Goal: Information Seeking & Learning: Learn about a topic

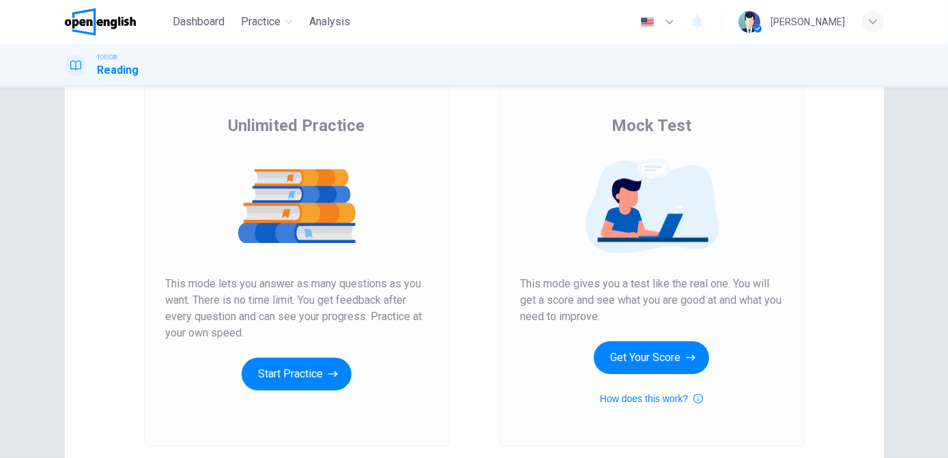
scroll to position [89, 0]
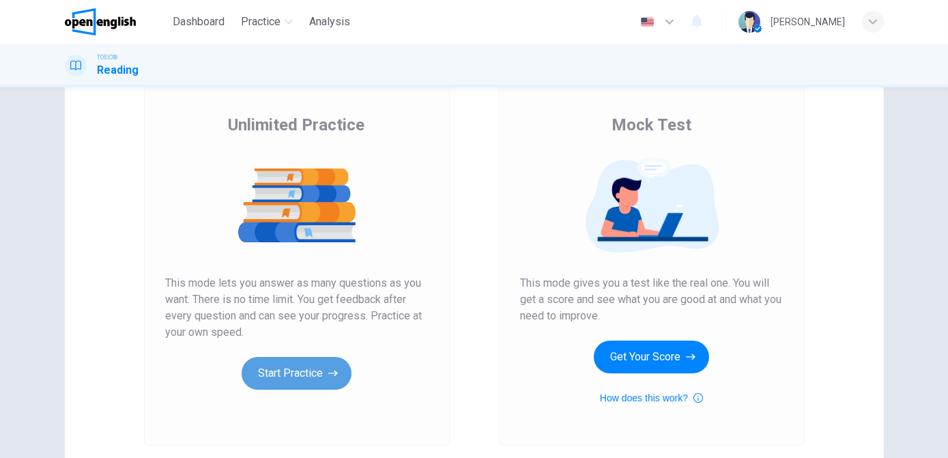
click at [307, 372] on button "Start Practice" at bounding box center [297, 373] width 110 height 33
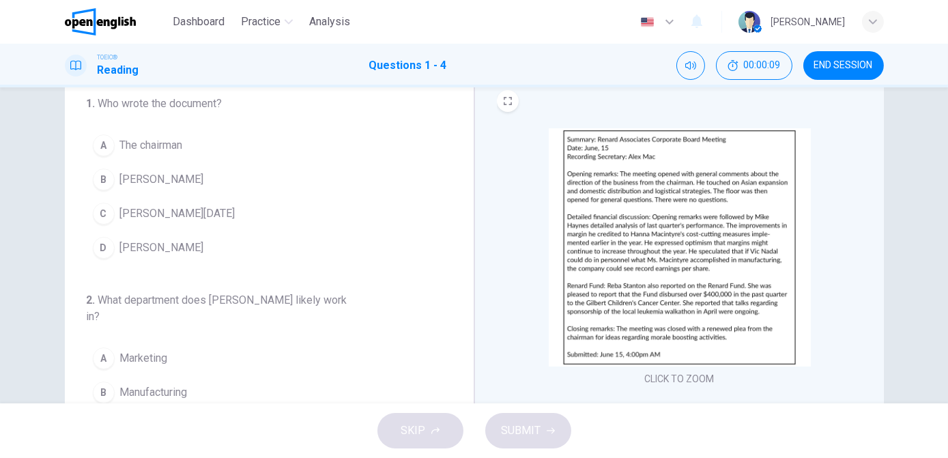
scroll to position [47, 0]
click at [672, 376] on button "CLICK TO ZOOM" at bounding box center [680, 378] width 81 height 19
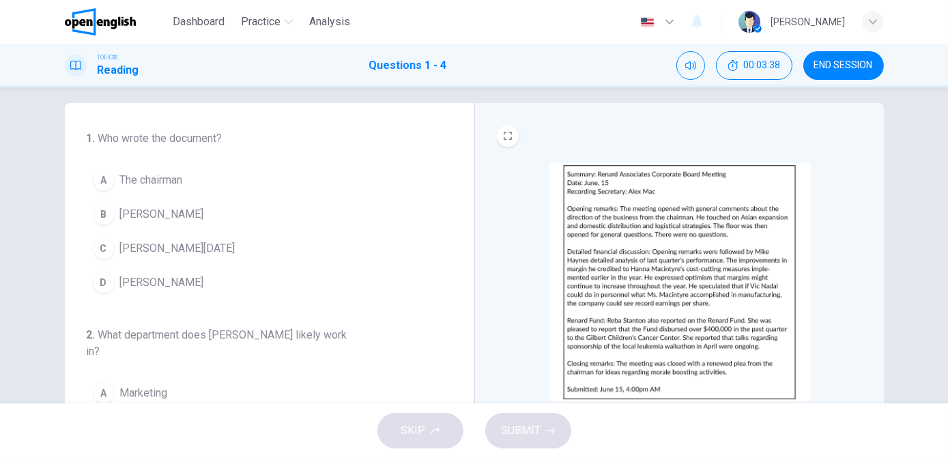
scroll to position [11, 0]
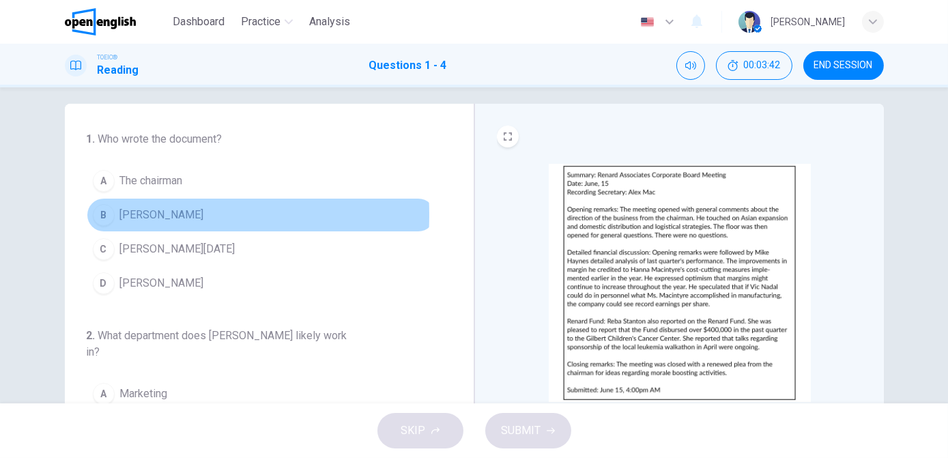
click at [97, 214] on div "B" at bounding box center [104, 215] width 22 height 22
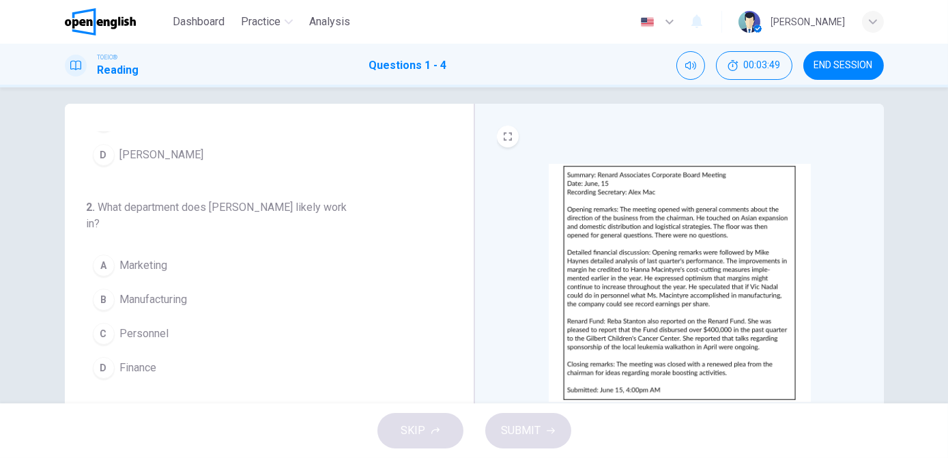
scroll to position [129, 0]
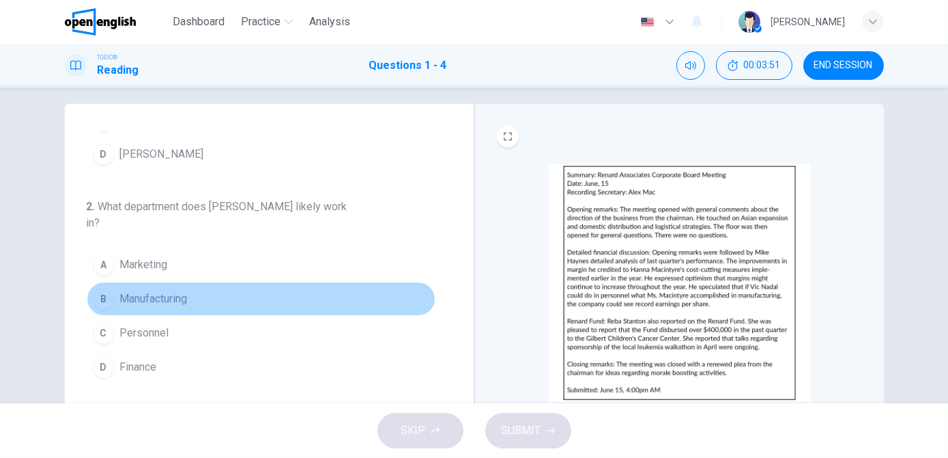
click at [331, 301] on button "B Manufacturing" at bounding box center [261, 299] width 349 height 34
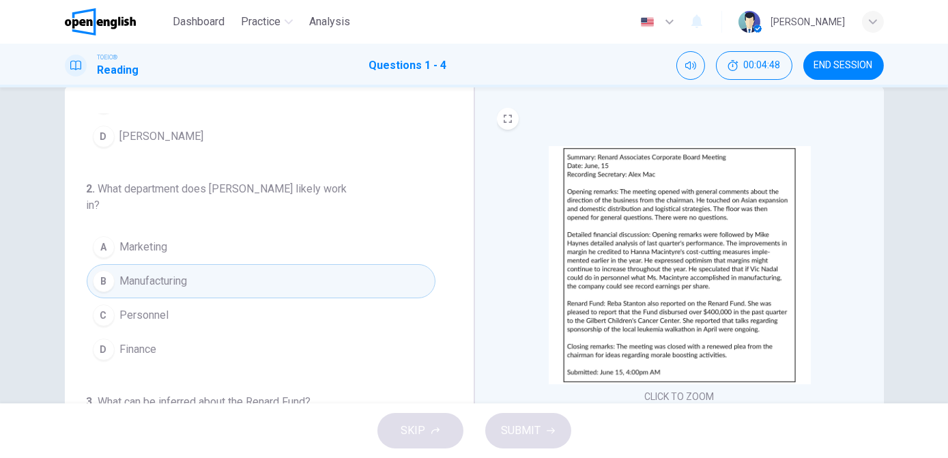
scroll to position [29, 0]
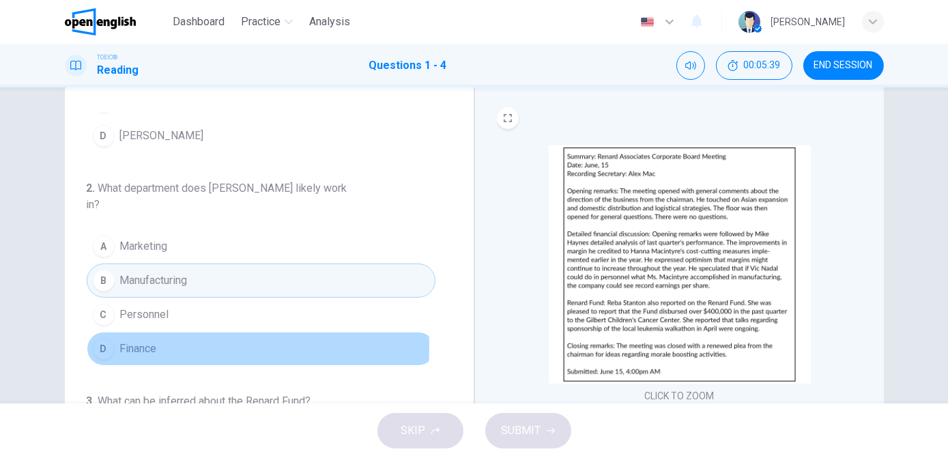
click at [132, 343] on span "Finance" at bounding box center [138, 349] width 37 height 16
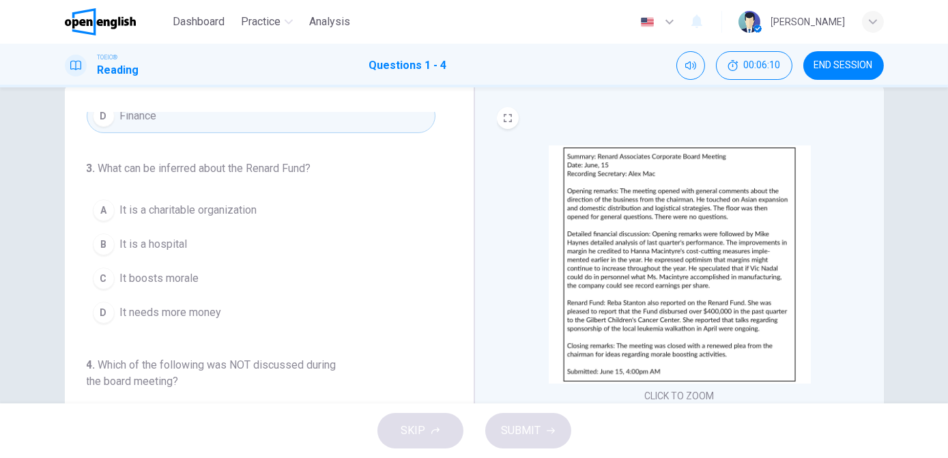
scroll to position [366, 0]
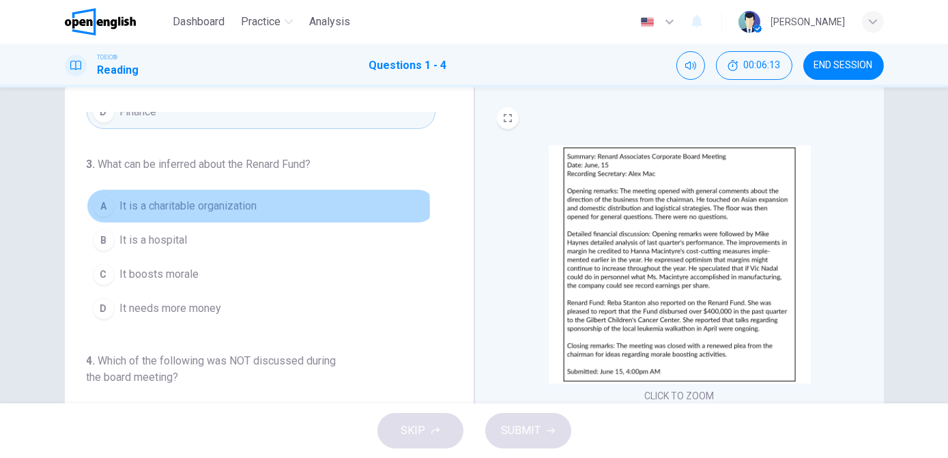
click at [219, 205] on span "It is a charitable organization" at bounding box center [188, 206] width 137 height 16
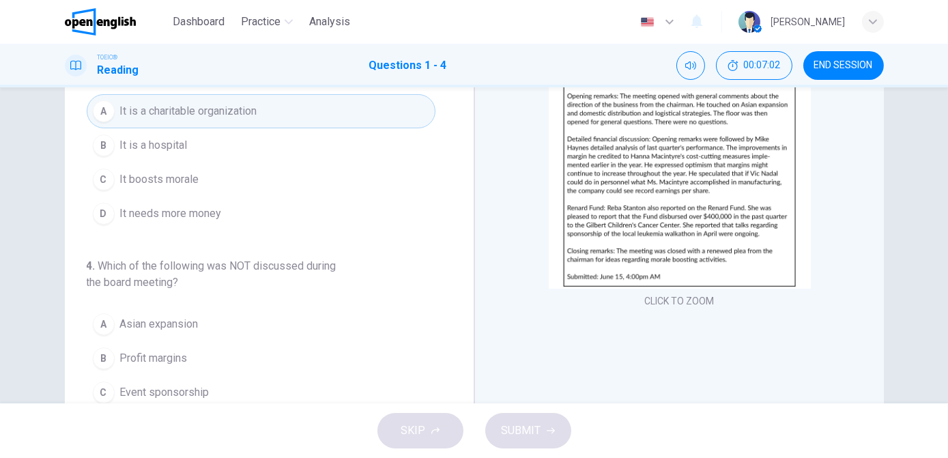
scroll to position [124, 0]
click at [115, 317] on button "A Asian expansion" at bounding box center [261, 325] width 349 height 34
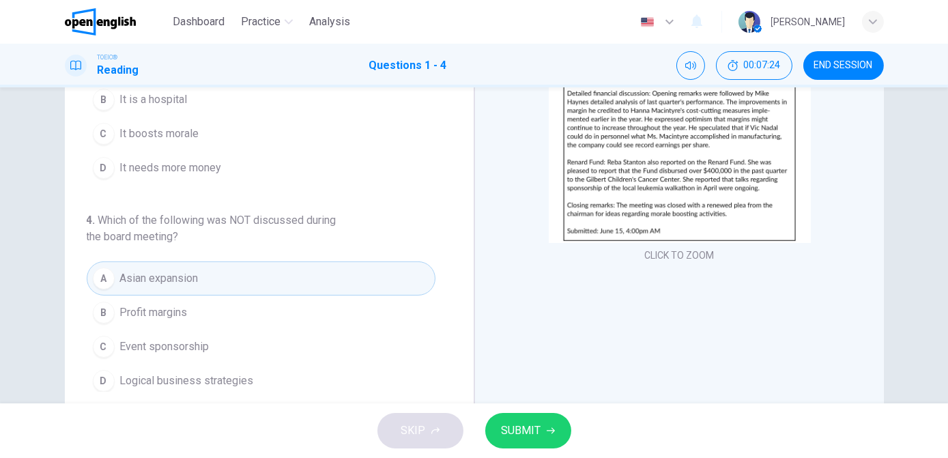
scroll to position [171, 0]
click at [530, 431] on span "SUBMIT" at bounding box center [522, 430] width 40 height 19
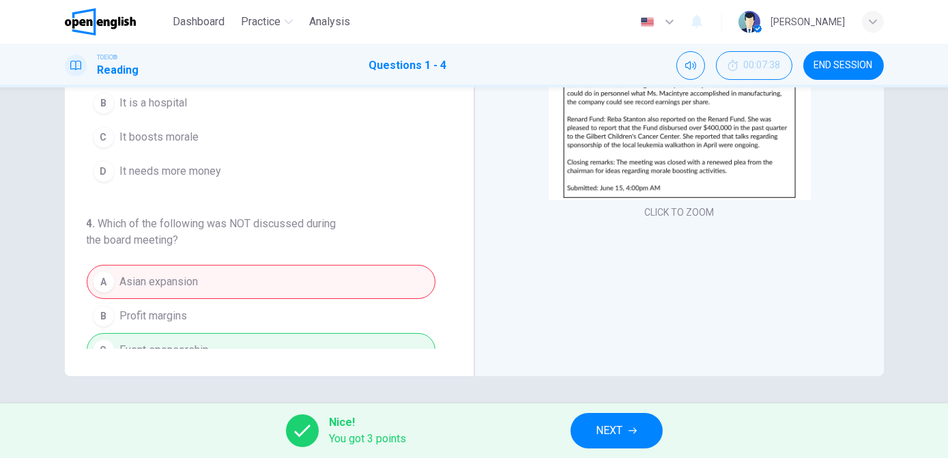
scroll to position [322, 0]
click at [608, 434] on span "NEXT" at bounding box center [610, 430] width 27 height 19
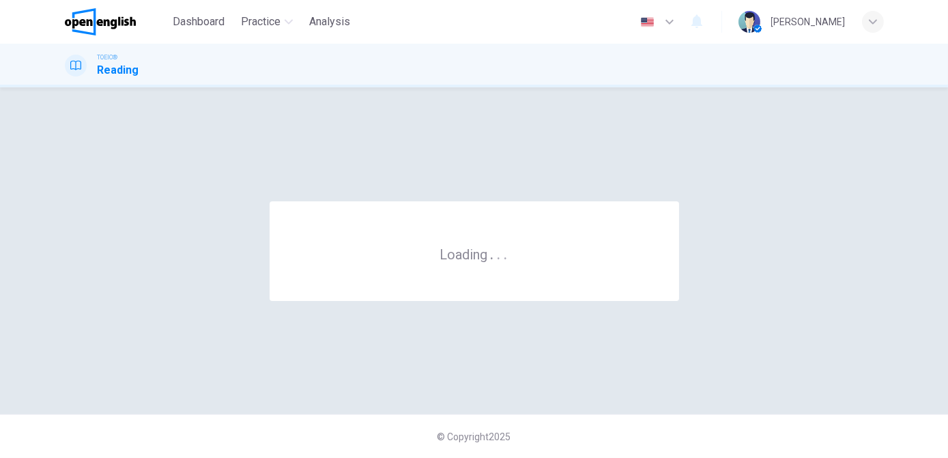
scroll to position [0, 0]
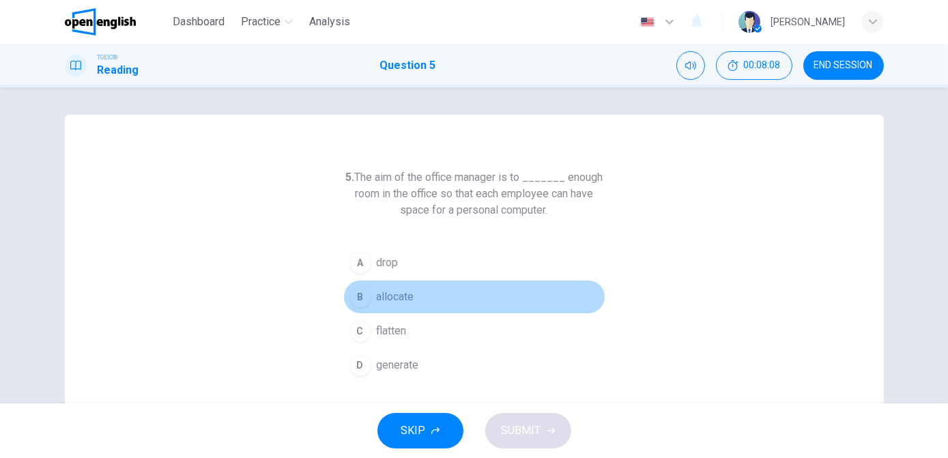
click at [373, 287] on button "B allocate" at bounding box center [474, 297] width 262 height 34
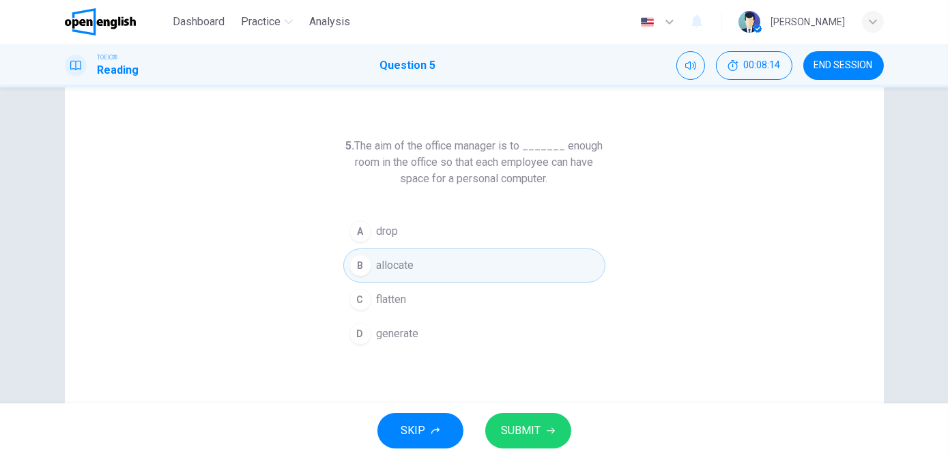
scroll to position [33, 0]
click at [538, 434] on span "SUBMIT" at bounding box center [522, 430] width 40 height 19
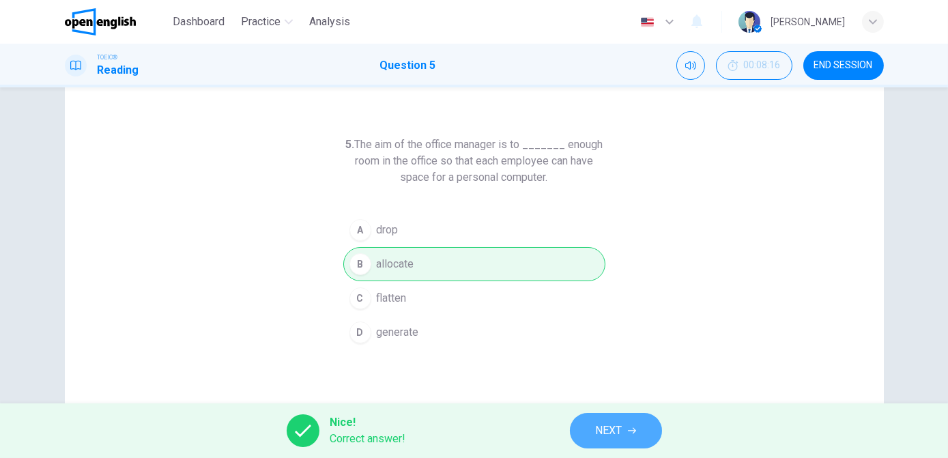
click at [608, 428] on span "NEXT" at bounding box center [609, 430] width 27 height 19
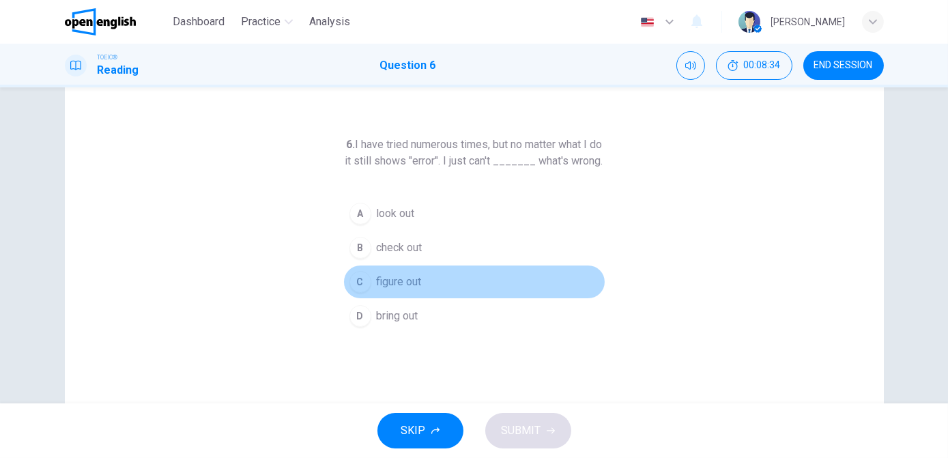
click at [360, 293] on div "C" at bounding box center [361, 282] width 22 height 22
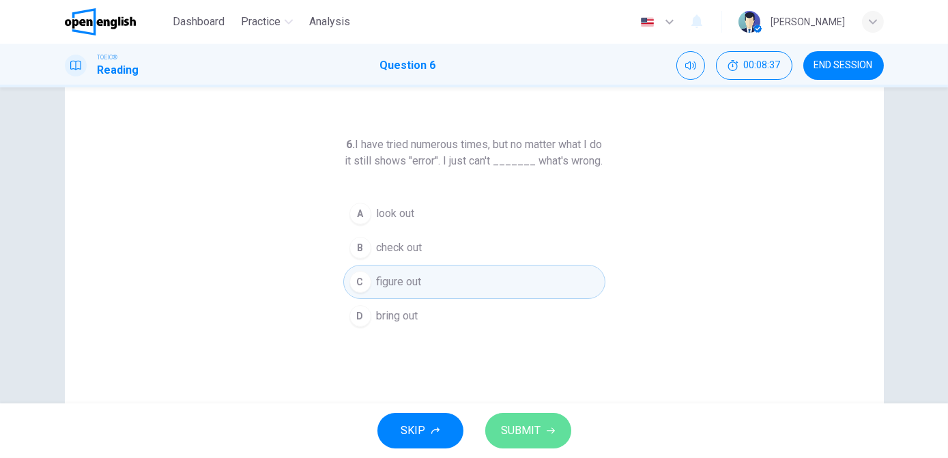
click at [533, 429] on span "SUBMIT" at bounding box center [522, 430] width 40 height 19
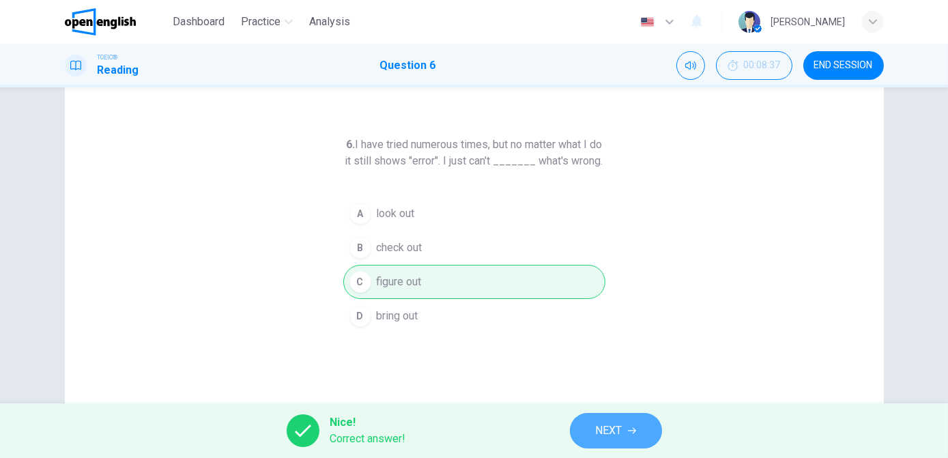
click at [611, 430] on span "NEXT" at bounding box center [609, 430] width 27 height 19
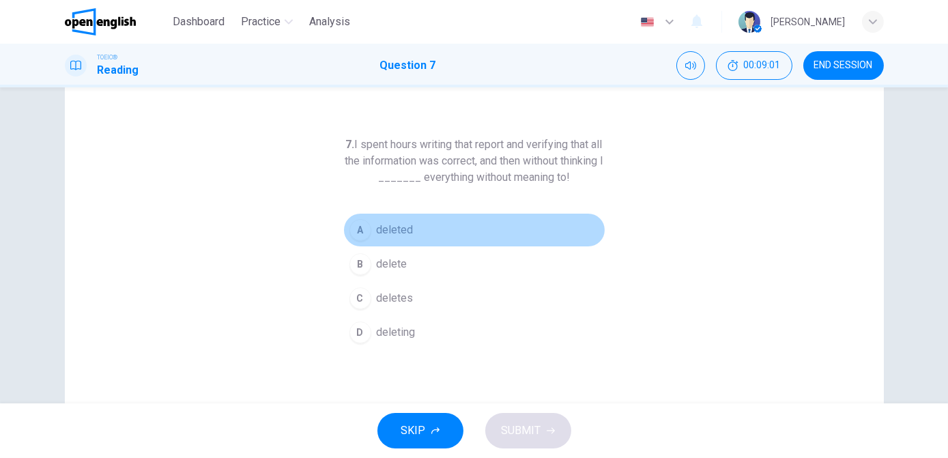
click at [397, 231] on span "deleted" at bounding box center [395, 230] width 37 height 16
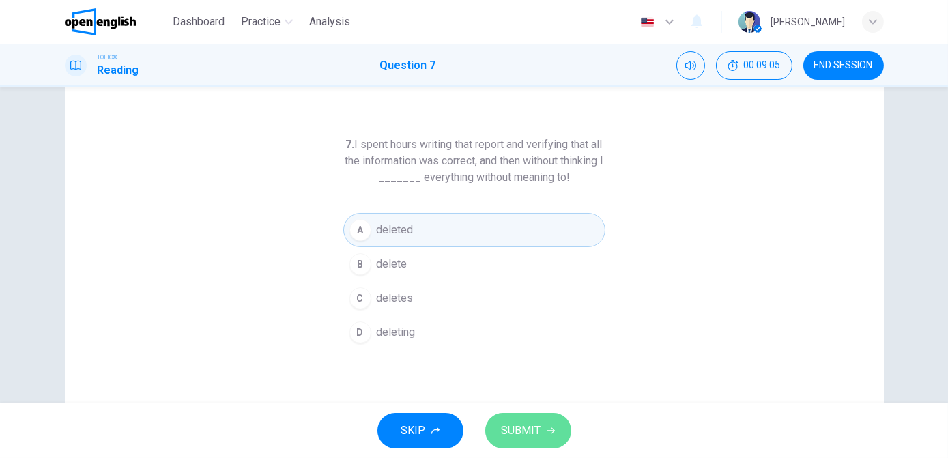
click at [531, 429] on span "SUBMIT" at bounding box center [522, 430] width 40 height 19
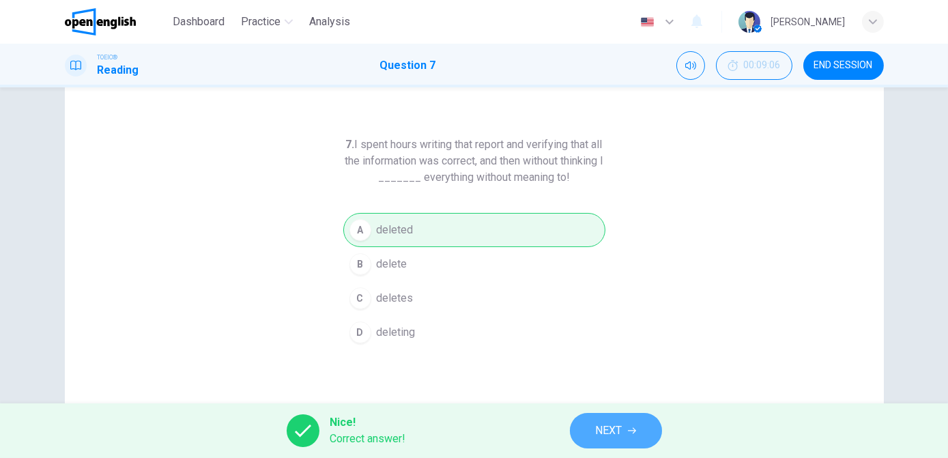
click at [605, 430] on span "NEXT" at bounding box center [609, 430] width 27 height 19
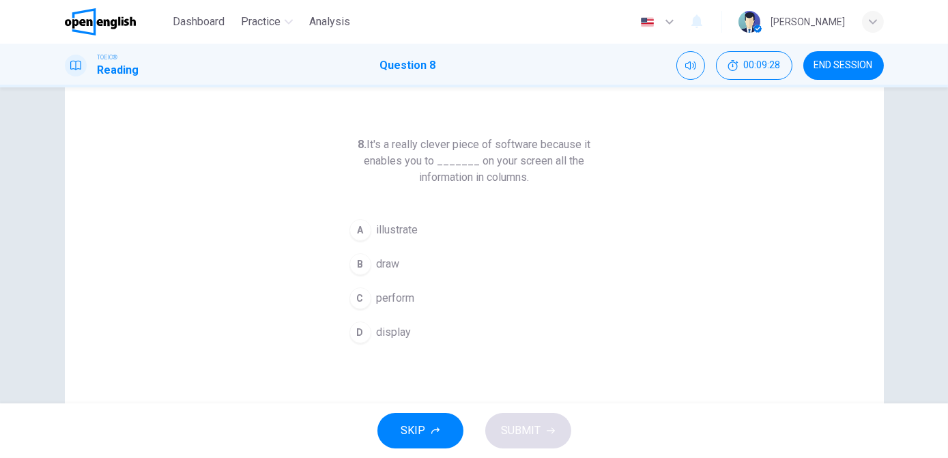
click at [391, 328] on span "display" at bounding box center [394, 332] width 35 height 16
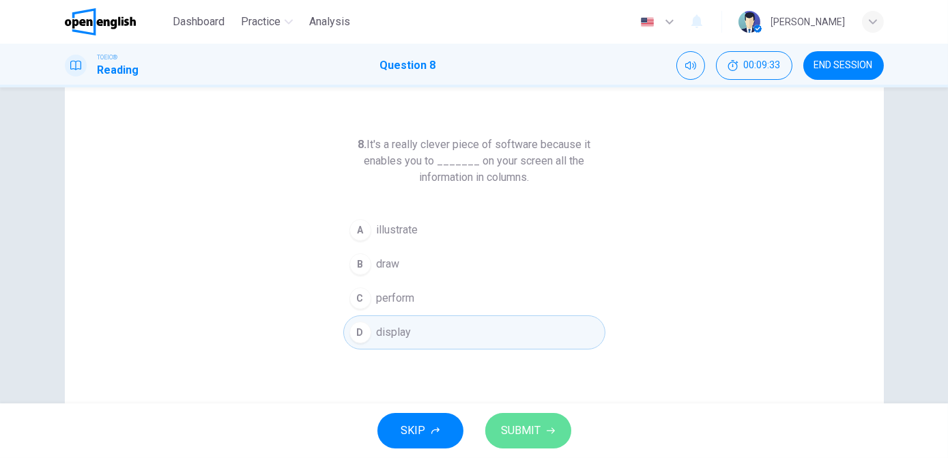
click at [528, 438] on span "SUBMIT" at bounding box center [522, 430] width 40 height 19
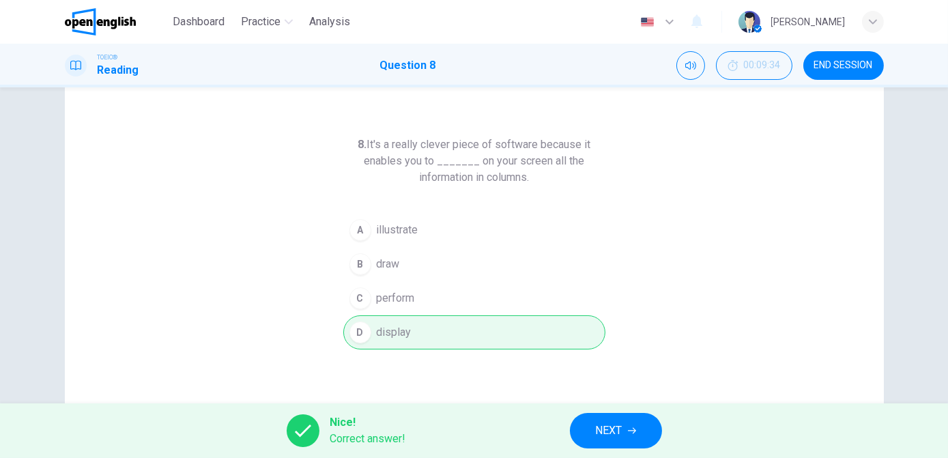
click at [629, 429] on icon "button" at bounding box center [632, 431] width 8 height 8
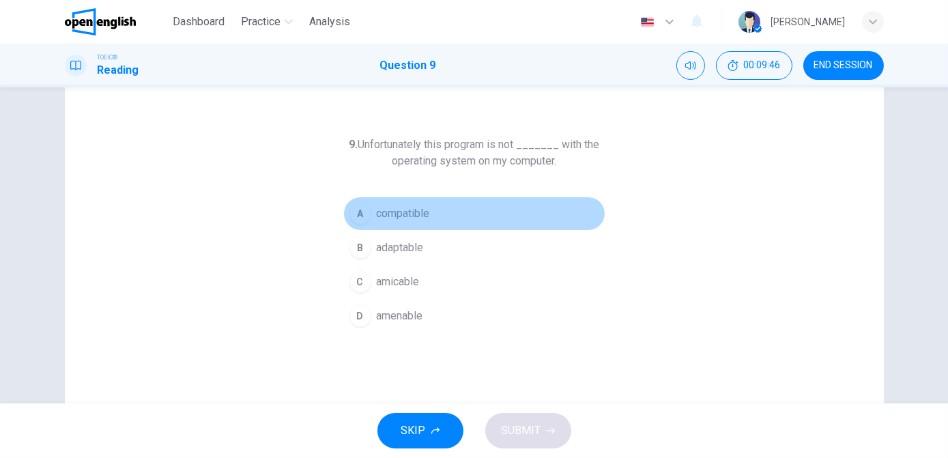
click at [378, 217] on span "compatible" at bounding box center [403, 213] width 53 height 16
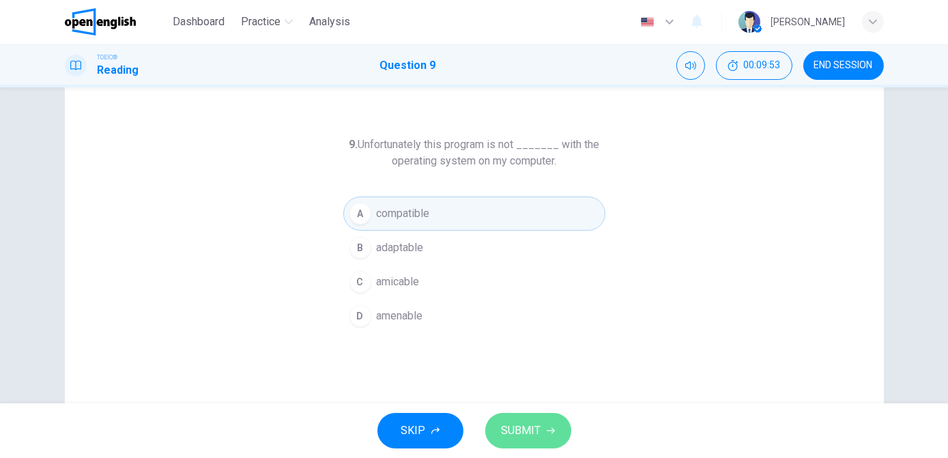
click at [526, 435] on span "SUBMIT" at bounding box center [522, 430] width 40 height 19
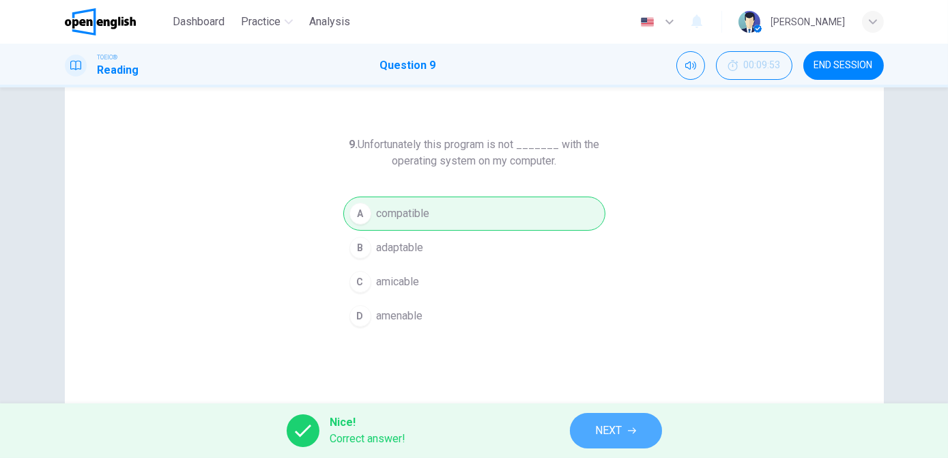
click at [608, 430] on span "NEXT" at bounding box center [609, 430] width 27 height 19
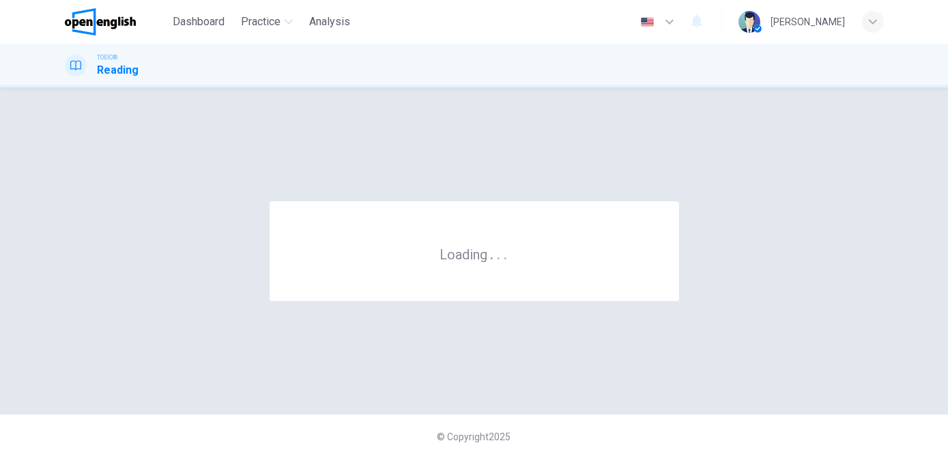
scroll to position [0, 0]
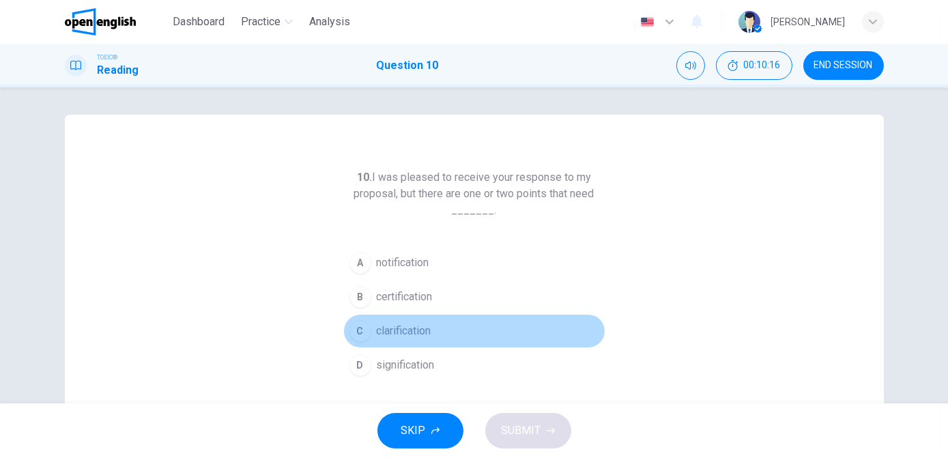
click at [395, 334] on span "clarification" at bounding box center [404, 331] width 55 height 16
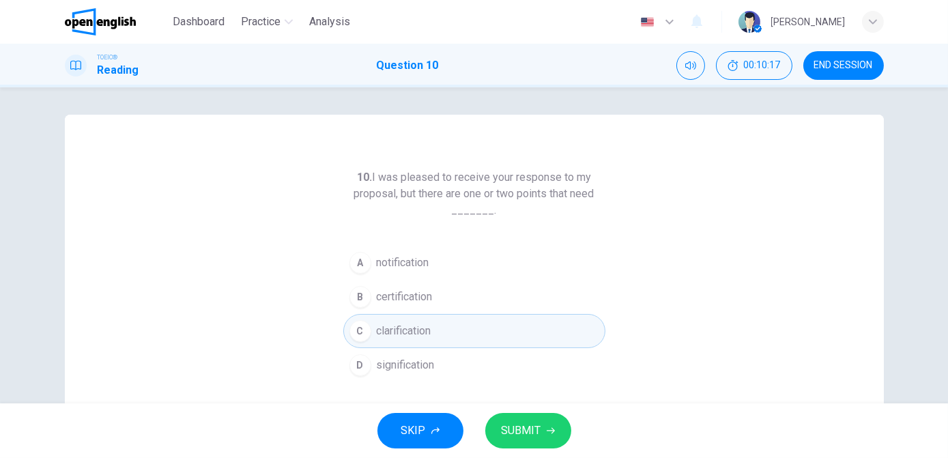
click at [518, 430] on span "SUBMIT" at bounding box center [522, 430] width 40 height 19
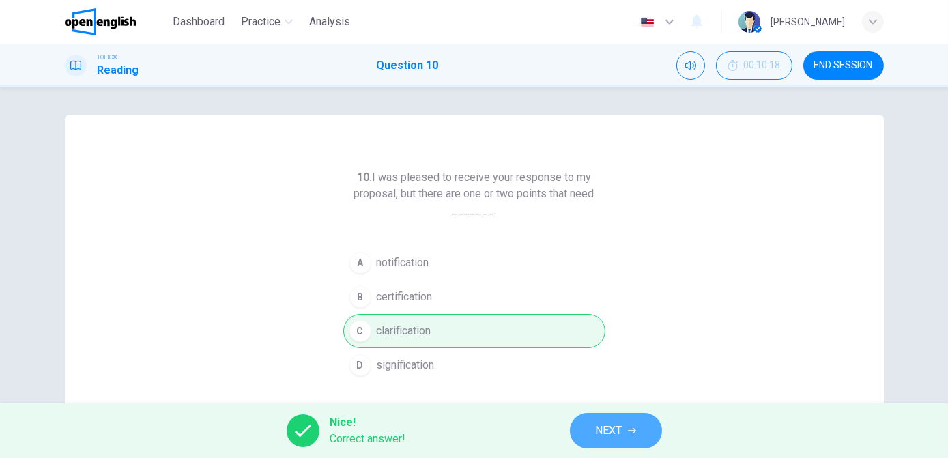
click at [626, 425] on button "NEXT" at bounding box center [616, 430] width 92 height 35
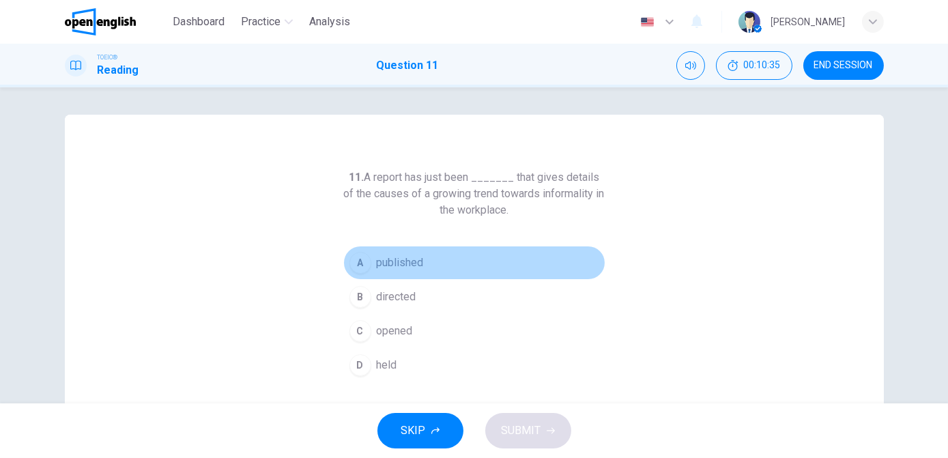
click at [427, 260] on button "A published" at bounding box center [474, 263] width 262 height 34
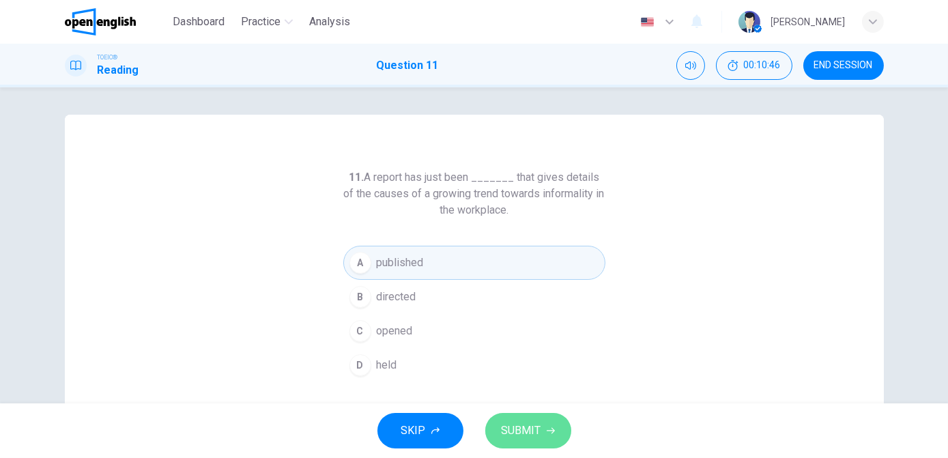
click at [520, 428] on span "SUBMIT" at bounding box center [522, 430] width 40 height 19
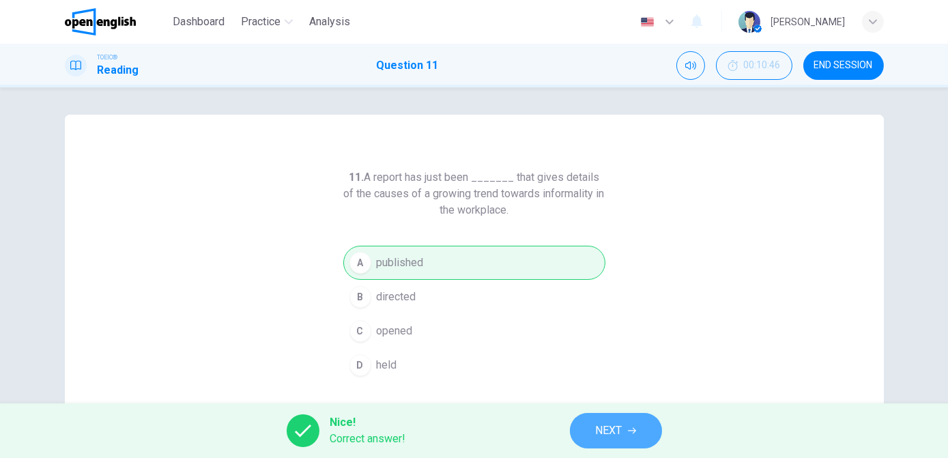
click at [597, 426] on span "NEXT" at bounding box center [609, 430] width 27 height 19
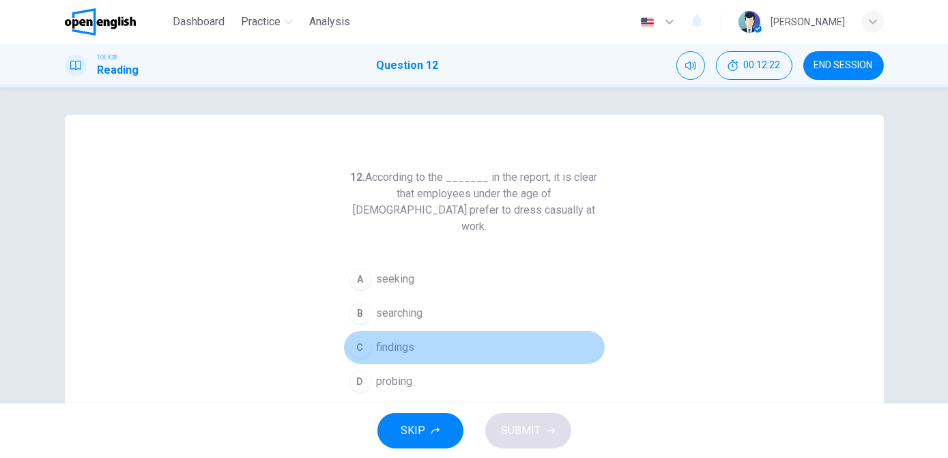
click at [377, 339] on span "findings" at bounding box center [396, 347] width 38 height 16
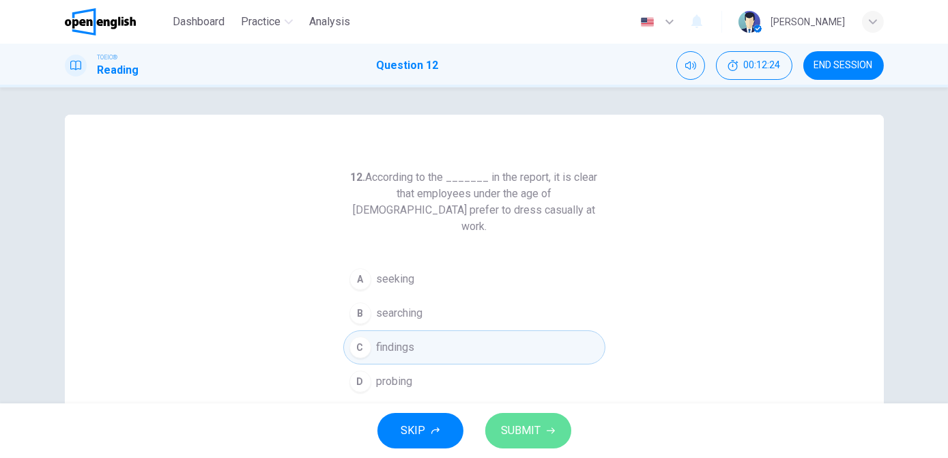
click at [516, 425] on span "SUBMIT" at bounding box center [522, 430] width 40 height 19
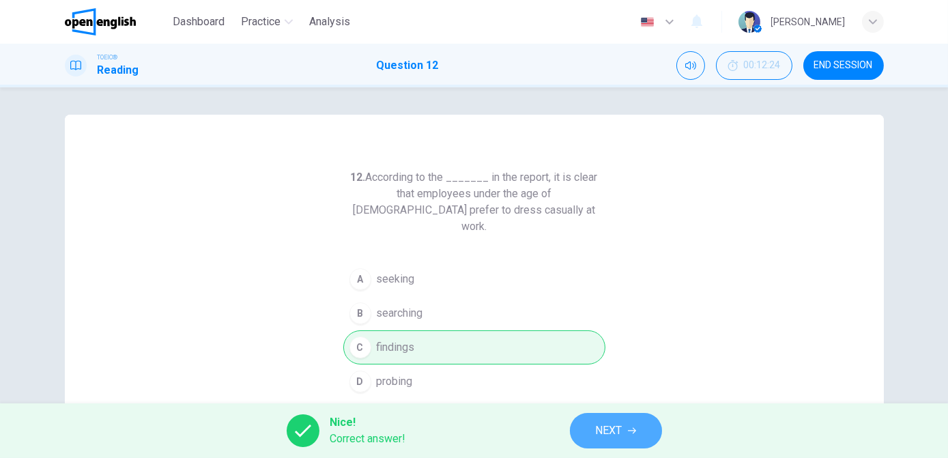
click at [575, 423] on button "NEXT" at bounding box center [616, 430] width 92 height 35
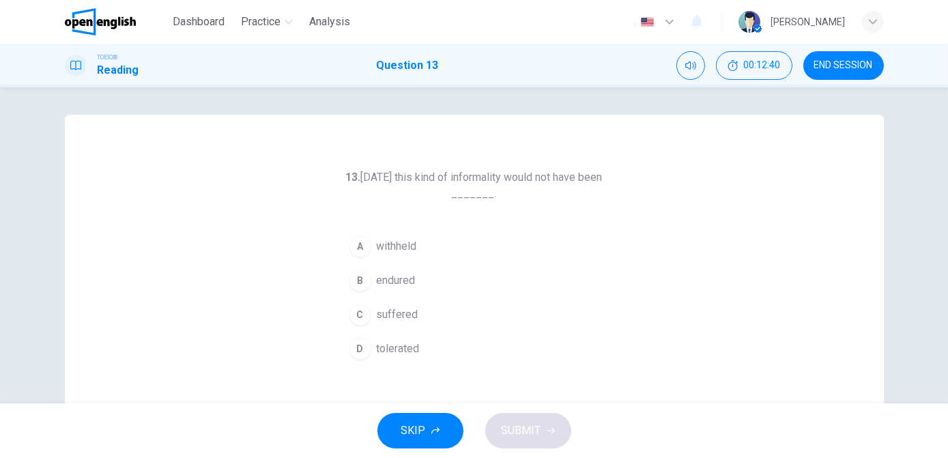
click at [388, 354] on span "tolerated" at bounding box center [398, 349] width 43 height 16
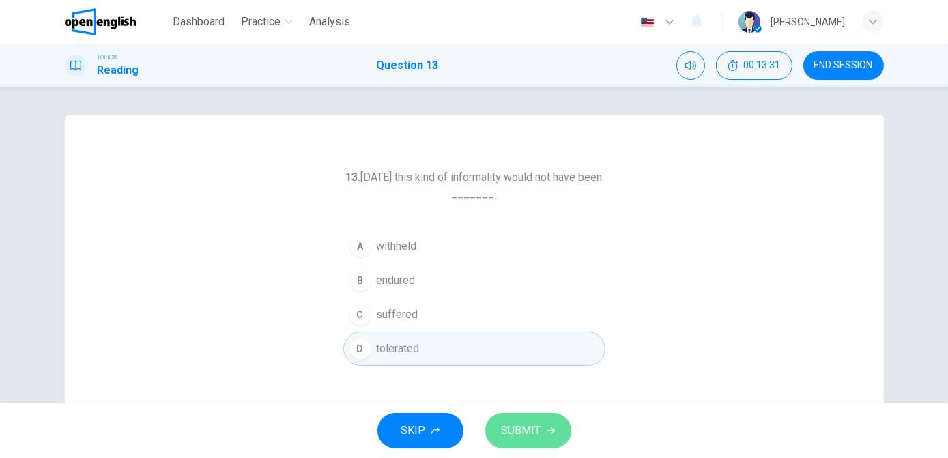
click at [506, 430] on span "SUBMIT" at bounding box center [522, 430] width 40 height 19
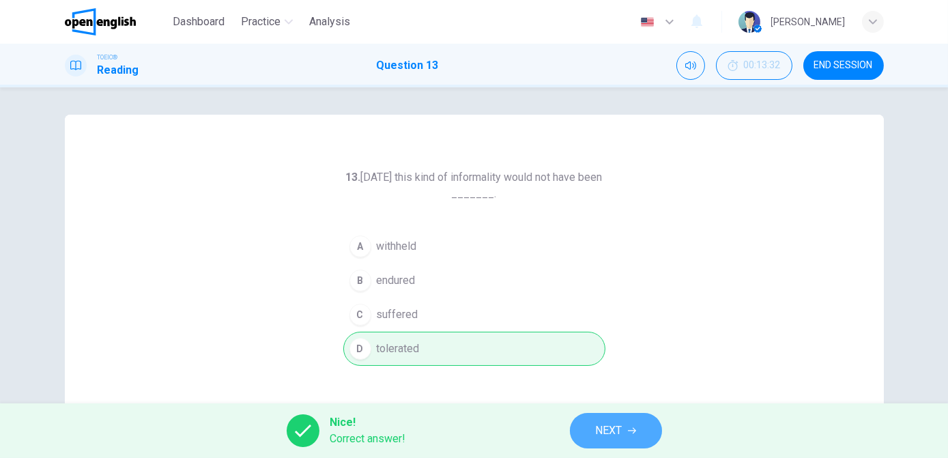
click at [614, 431] on span "NEXT" at bounding box center [609, 430] width 27 height 19
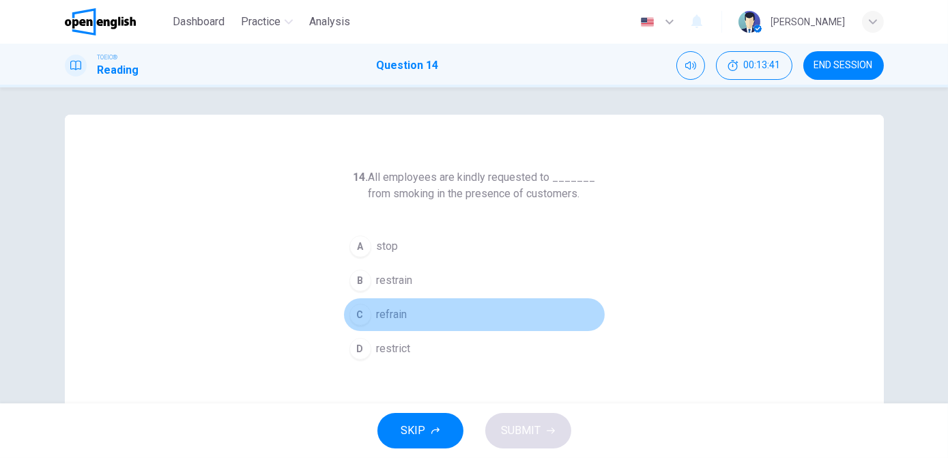
click at [377, 322] on button "C refrain" at bounding box center [474, 315] width 262 height 34
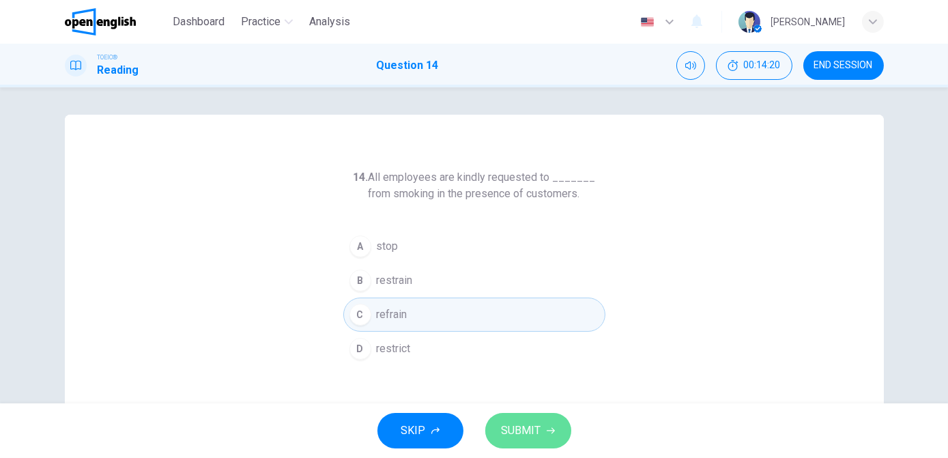
click at [544, 431] on button "SUBMIT" at bounding box center [528, 430] width 86 height 35
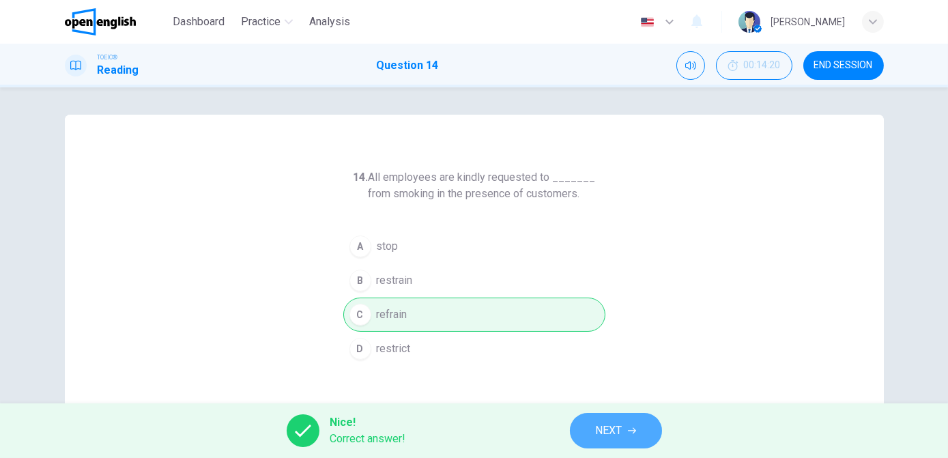
click at [617, 431] on span "NEXT" at bounding box center [609, 430] width 27 height 19
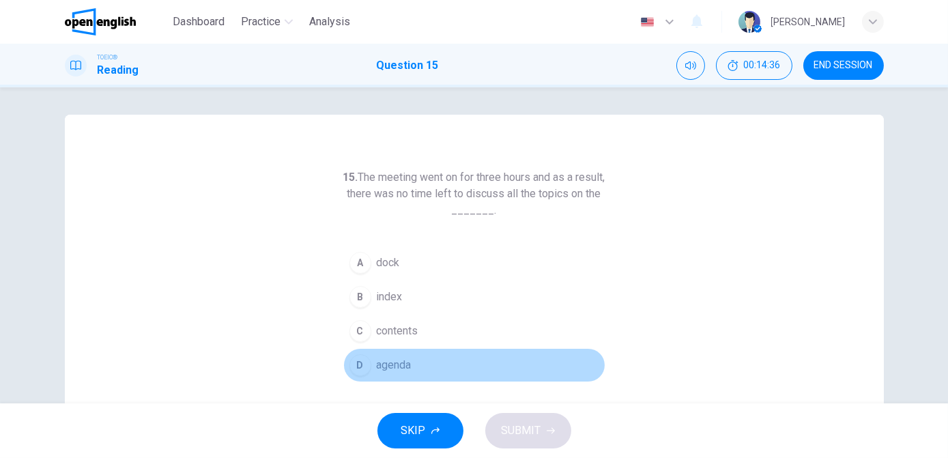
click at [386, 357] on span "agenda" at bounding box center [394, 365] width 35 height 16
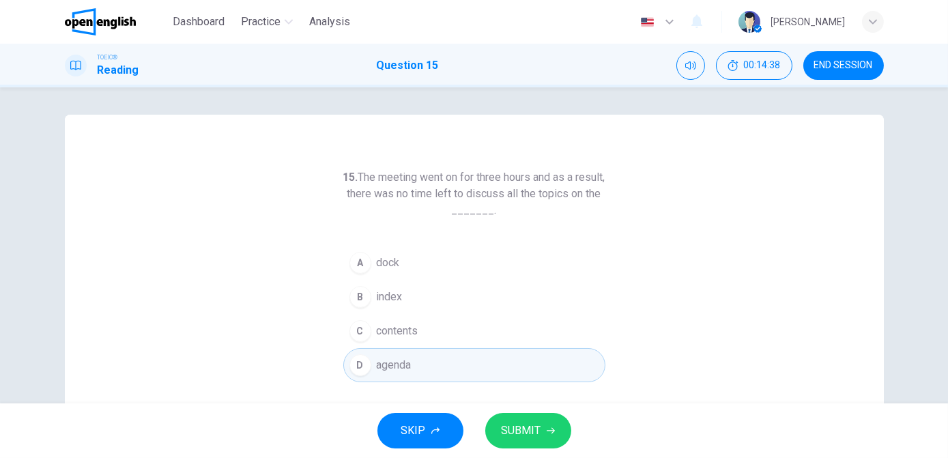
click at [532, 436] on span "SUBMIT" at bounding box center [522, 430] width 40 height 19
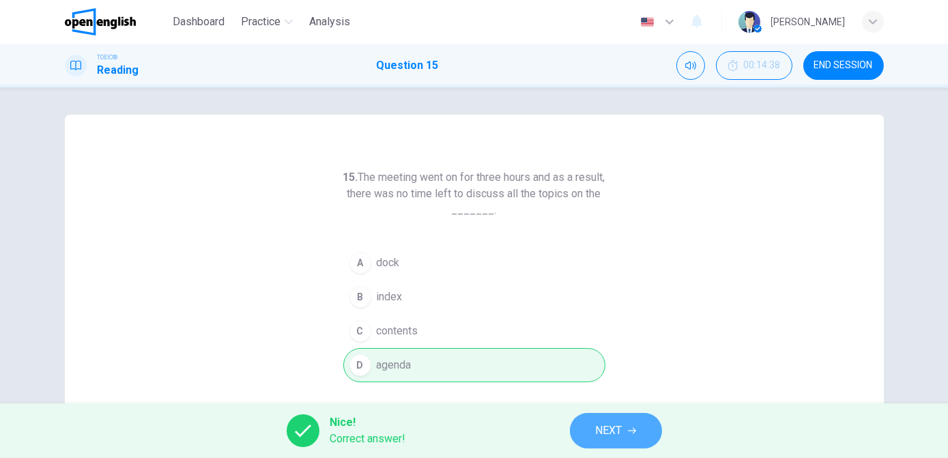
click at [593, 433] on button "NEXT" at bounding box center [616, 430] width 92 height 35
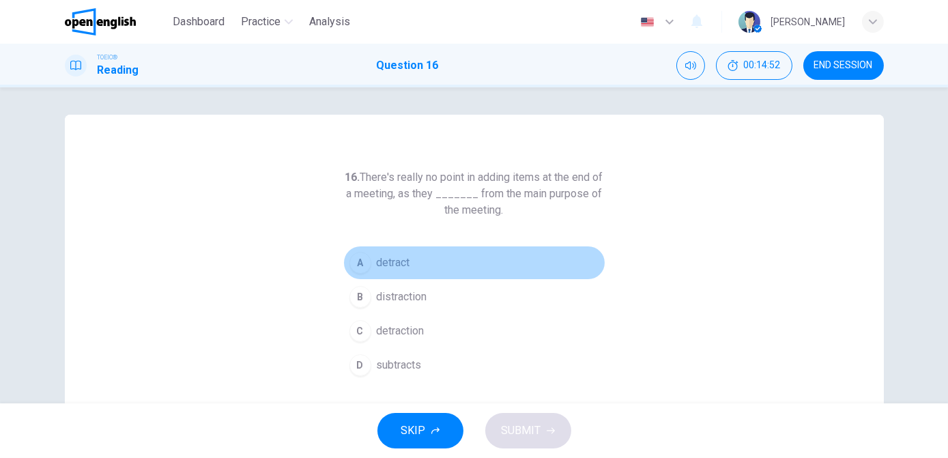
click at [380, 261] on span "detract" at bounding box center [393, 263] width 33 height 16
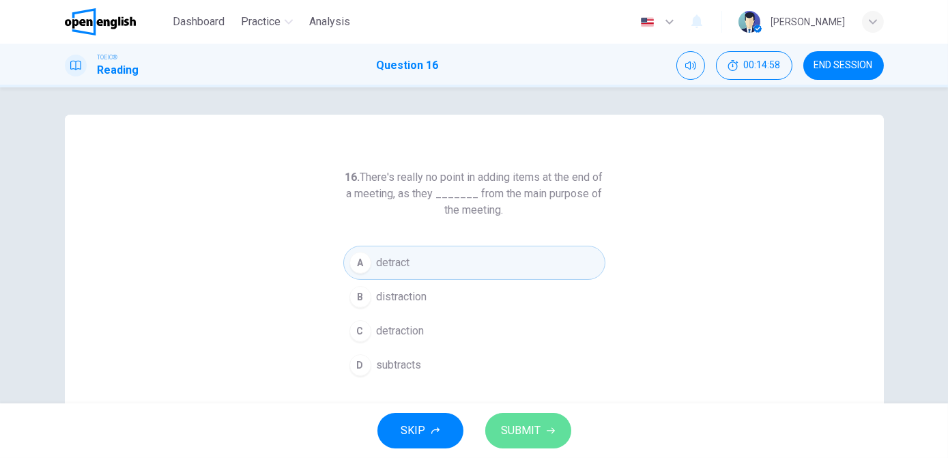
click at [515, 431] on span "SUBMIT" at bounding box center [522, 430] width 40 height 19
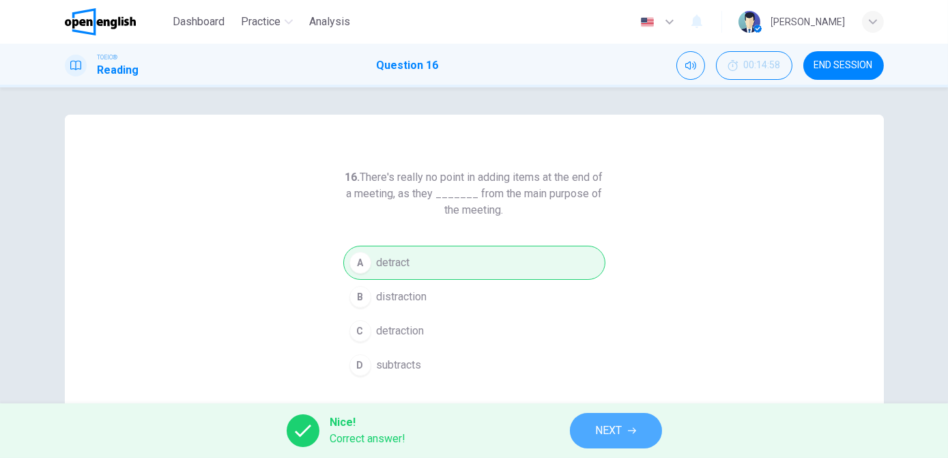
click at [626, 439] on button "NEXT" at bounding box center [616, 430] width 92 height 35
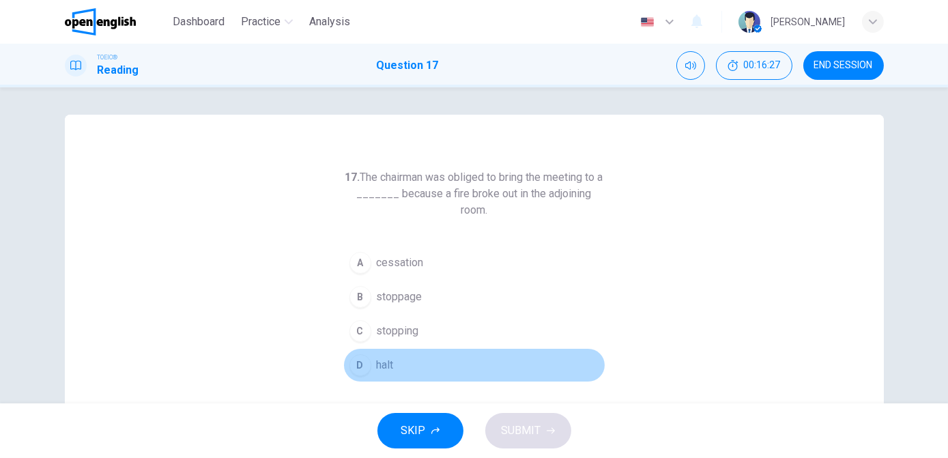
click at [400, 365] on button "D halt" at bounding box center [474, 365] width 262 height 34
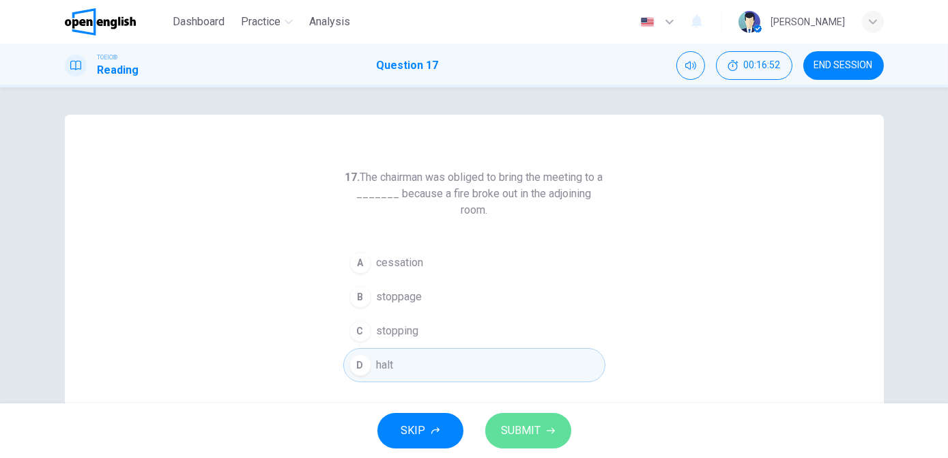
click at [517, 427] on span "SUBMIT" at bounding box center [522, 430] width 40 height 19
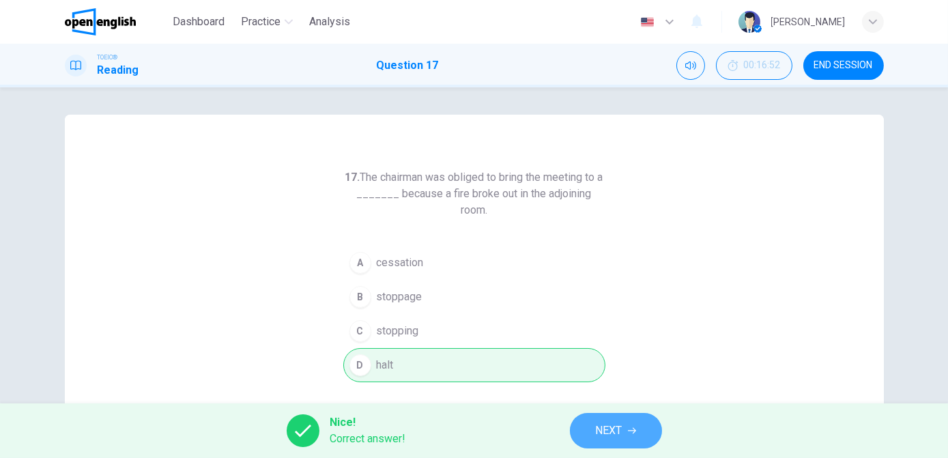
click at [619, 431] on span "NEXT" at bounding box center [609, 430] width 27 height 19
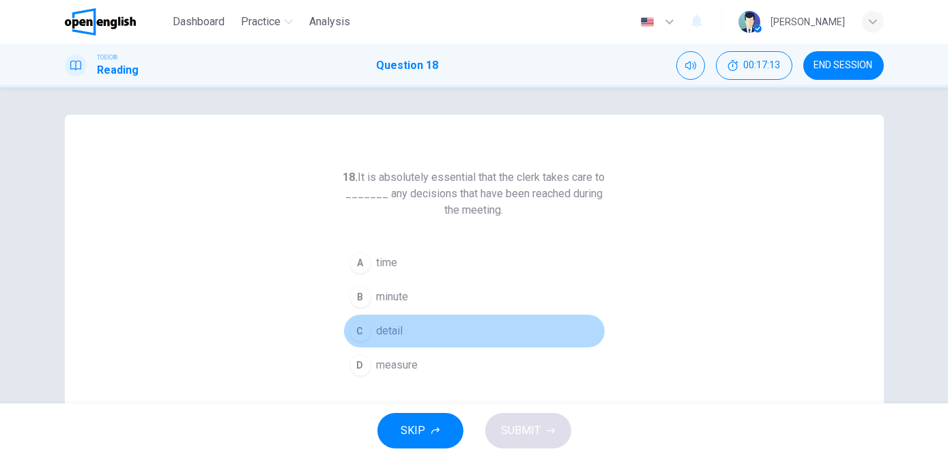
click at [388, 332] on span "detail" at bounding box center [390, 331] width 27 height 16
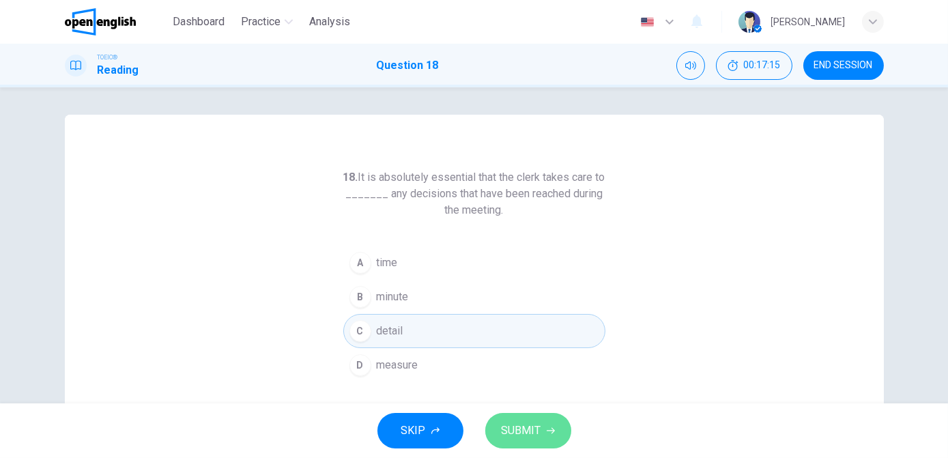
click at [517, 430] on span "SUBMIT" at bounding box center [522, 430] width 40 height 19
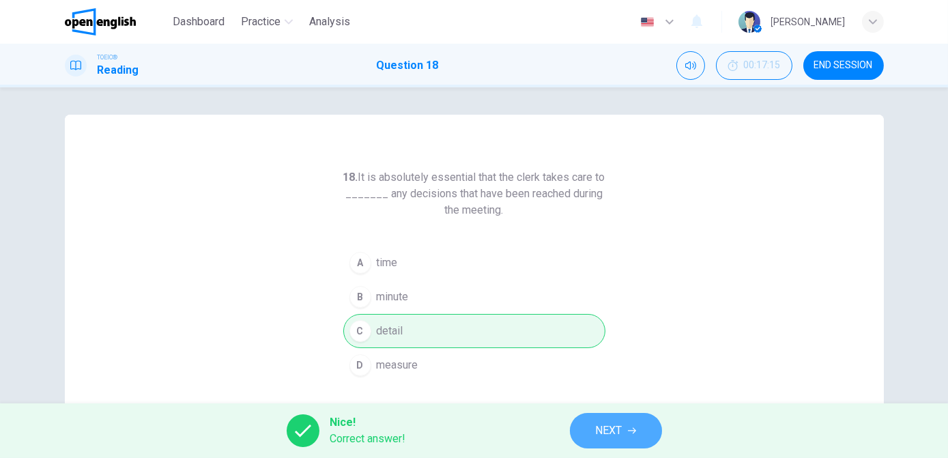
click at [601, 431] on span "NEXT" at bounding box center [609, 430] width 27 height 19
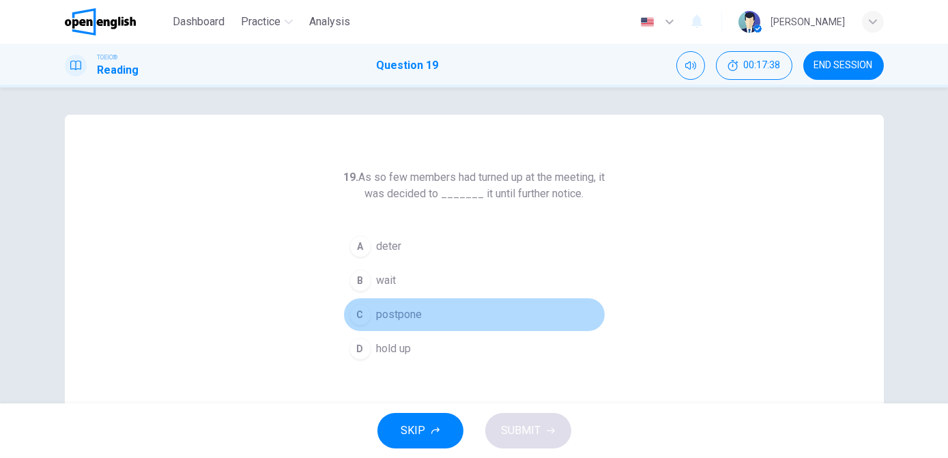
click at [364, 318] on div "C" at bounding box center [361, 315] width 22 height 22
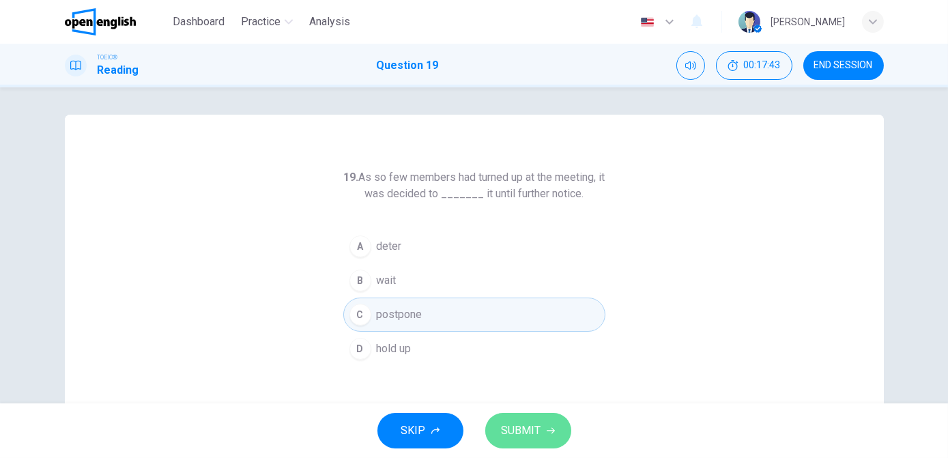
click at [543, 427] on button "SUBMIT" at bounding box center [528, 430] width 86 height 35
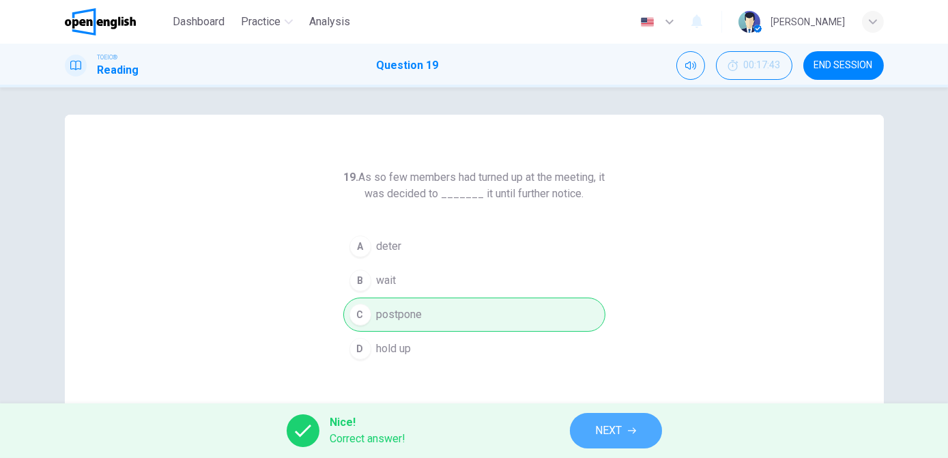
click at [612, 430] on span "NEXT" at bounding box center [609, 430] width 27 height 19
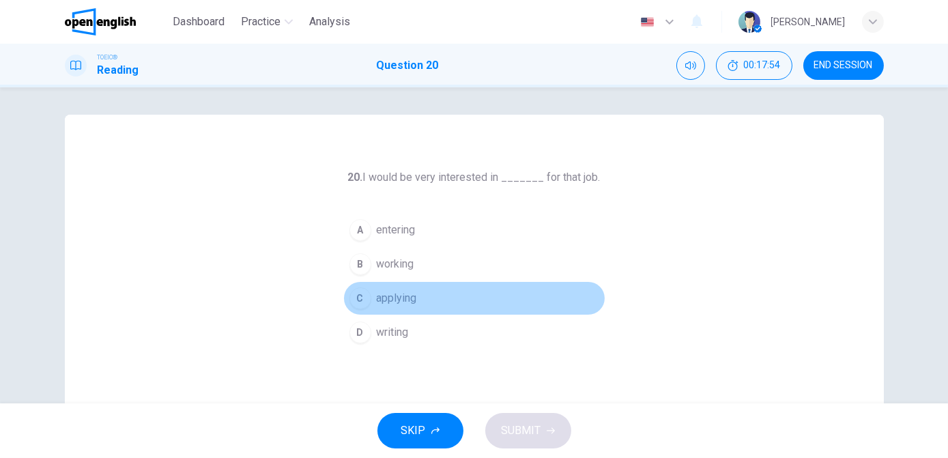
click at [364, 300] on div "C" at bounding box center [361, 298] width 22 height 22
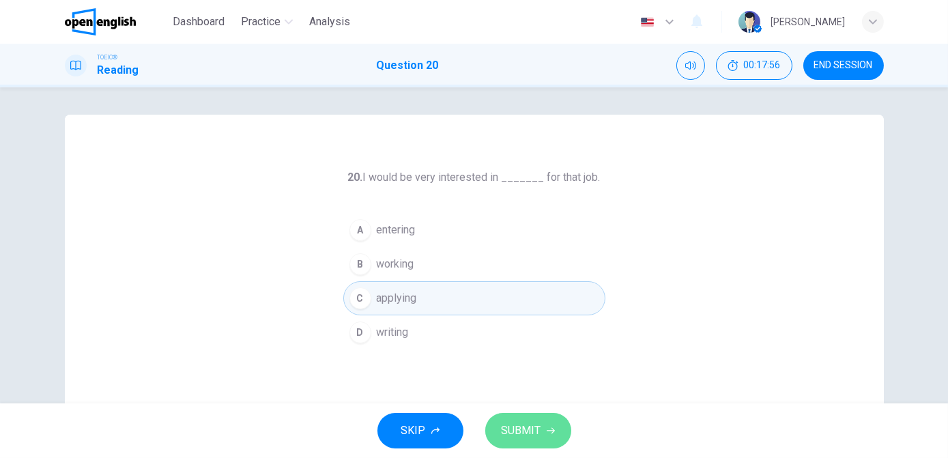
click at [529, 431] on span "SUBMIT" at bounding box center [522, 430] width 40 height 19
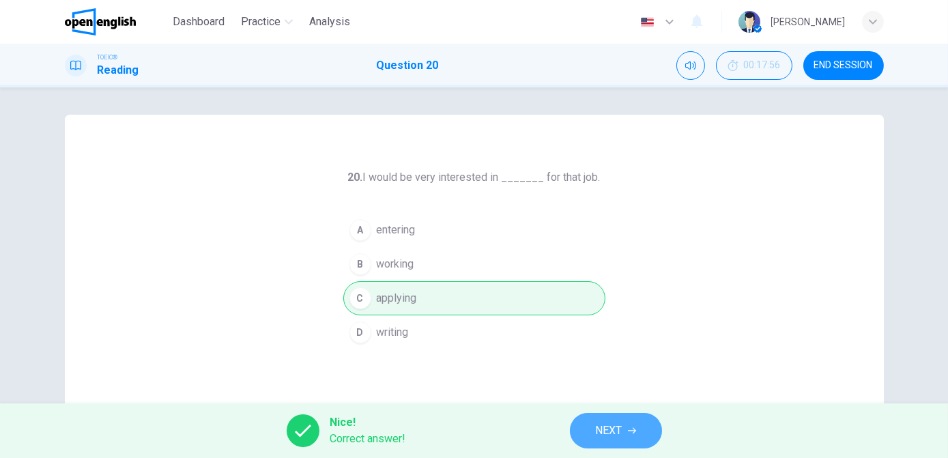
click at [608, 435] on span "NEXT" at bounding box center [609, 430] width 27 height 19
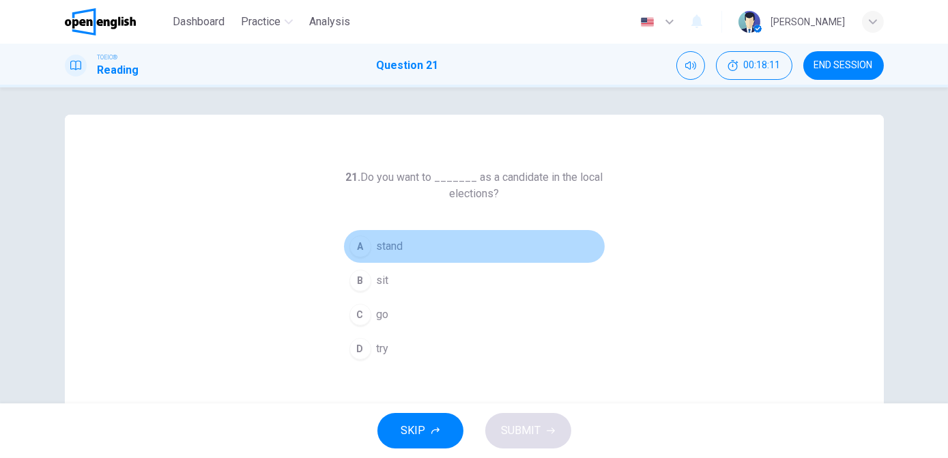
click at [359, 248] on div "A" at bounding box center [361, 247] width 22 height 22
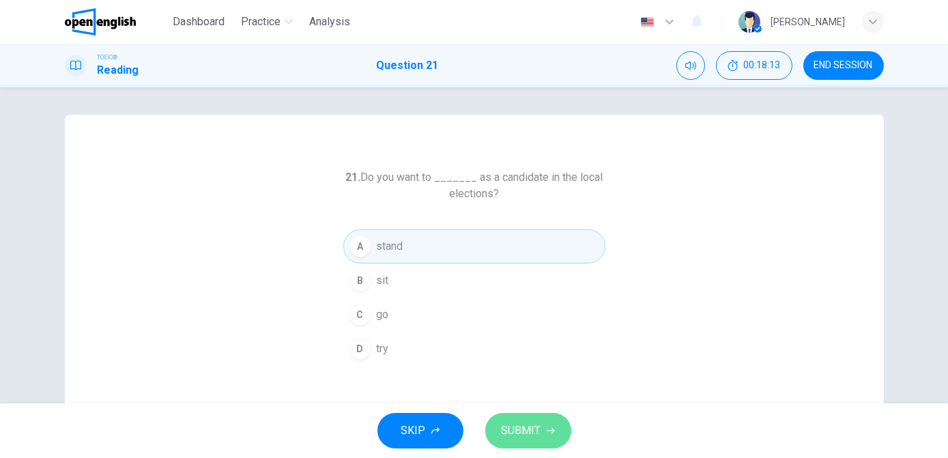
click at [528, 434] on span "SUBMIT" at bounding box center [522, 430] width 40 height 19
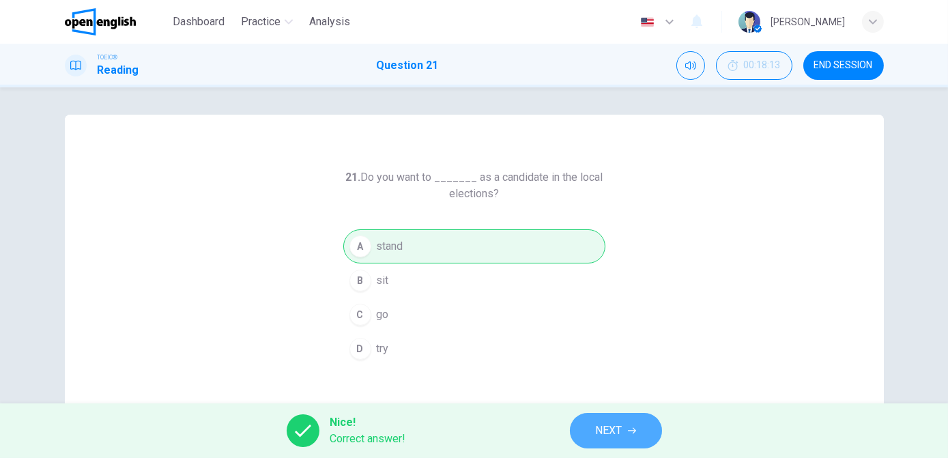
click at [605, 431] on span "NEXT" at bounding box center [609, 430] width 27 height 19
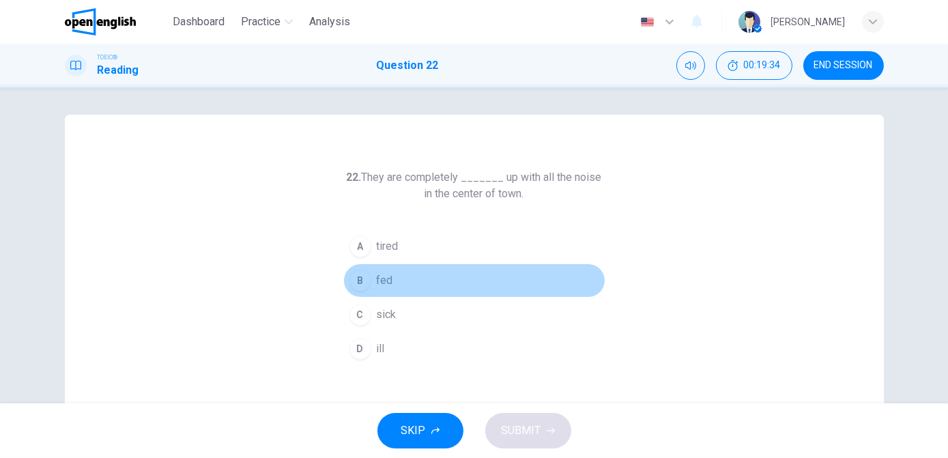
click at [384, 281] on span "fed" at bounding box center [385, 280] width 16 height 16
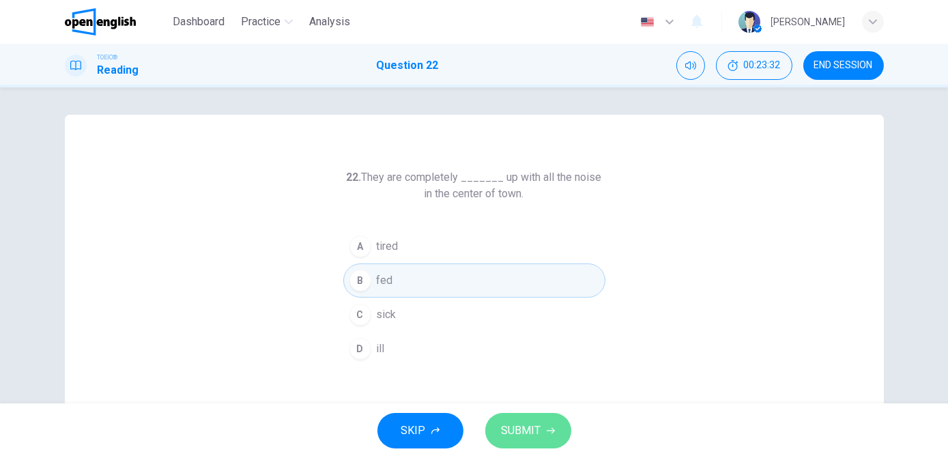
click at [526, 436] on span "SUBMIT" at bounding box center [522, 430] width 40 height 19
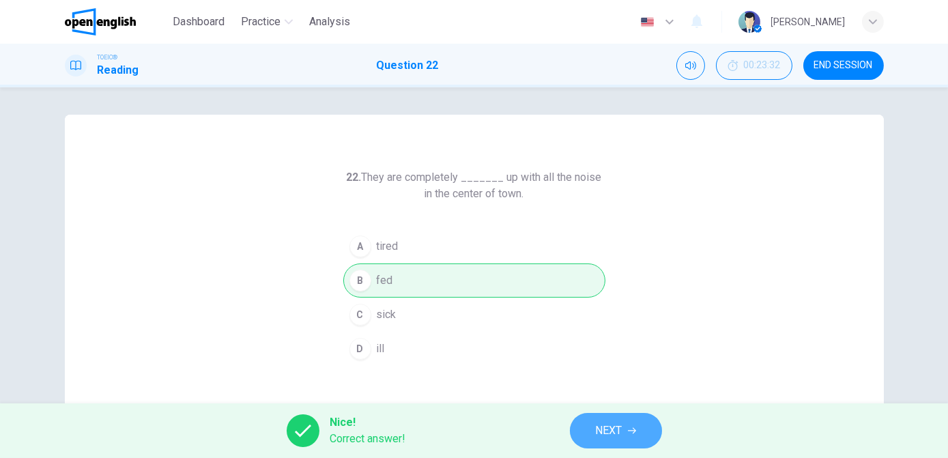
click at [601, 431] on span "NEXT" at bounding box center [609, 430] width 27 height 19
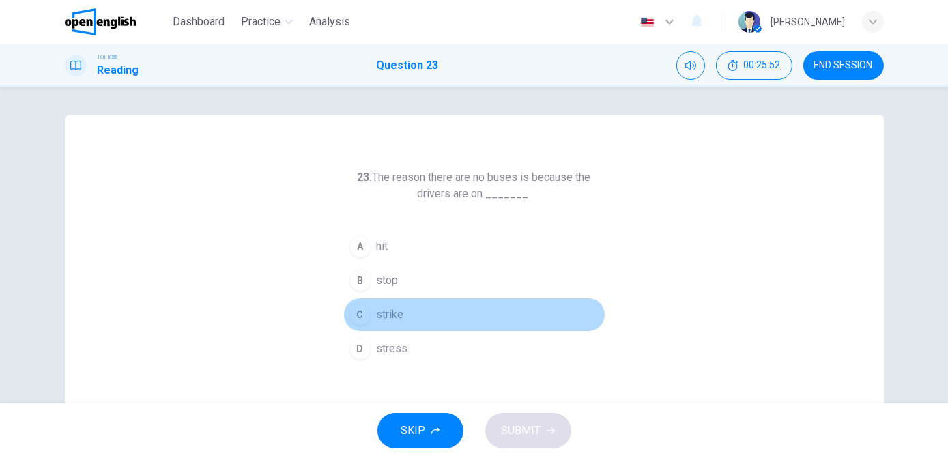
click at [367, 315] on div "C" at bounding box center [361, 315] width 22 height 22
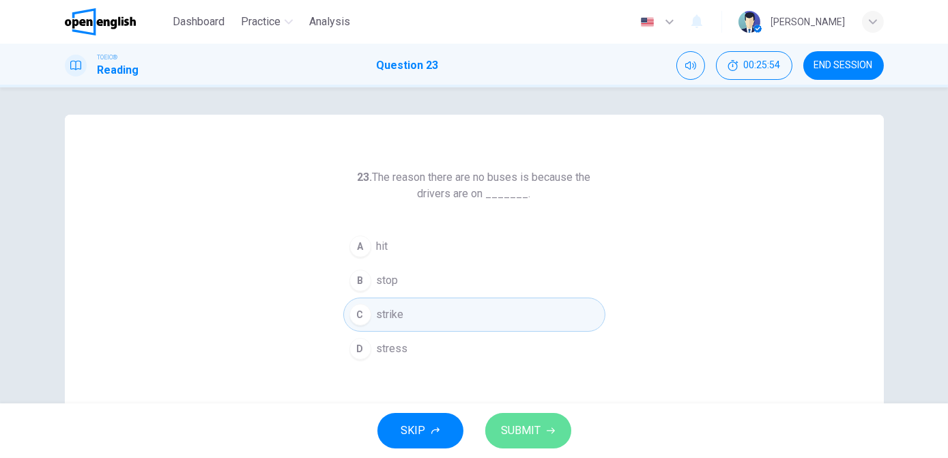
click at [549, 432] on icon "button" at bounding box center [551, 431] width 8 height 8
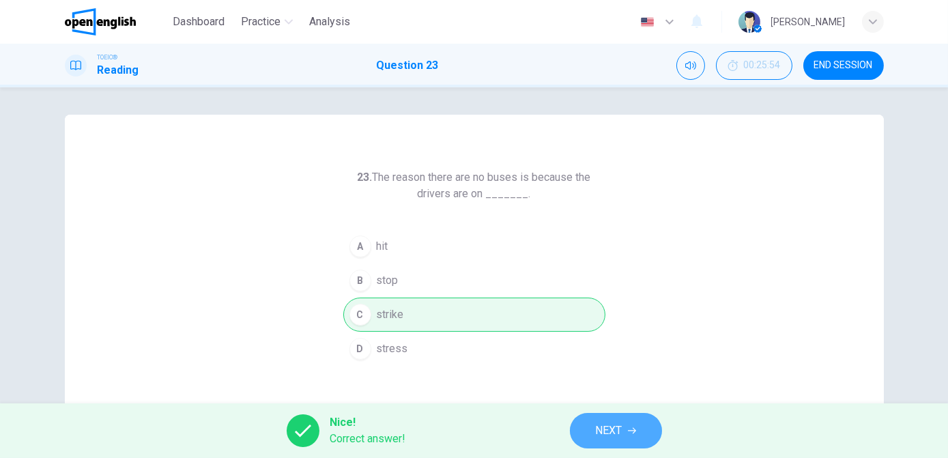
click at [611, 428] on span "NEXT" at bounding box center [609, 430] width 27 height 19
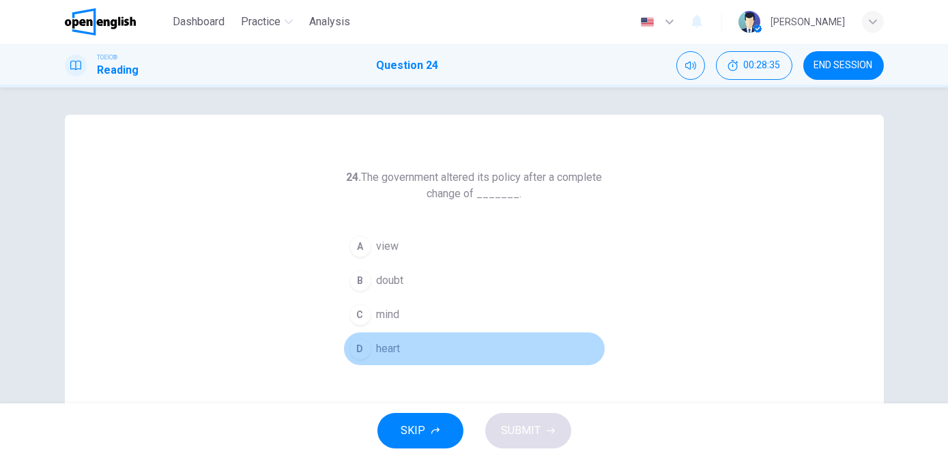
click at [385, 350] on span "heart" at bounding box center [389, 349] width 24 height 16
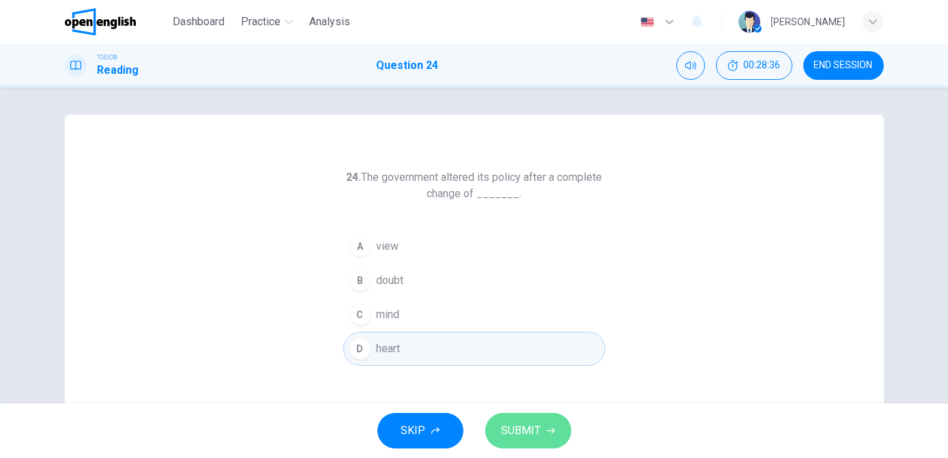
click at [509, 429] on span "SUBMIT" at bounding box center [522, 430] width 40 height 19
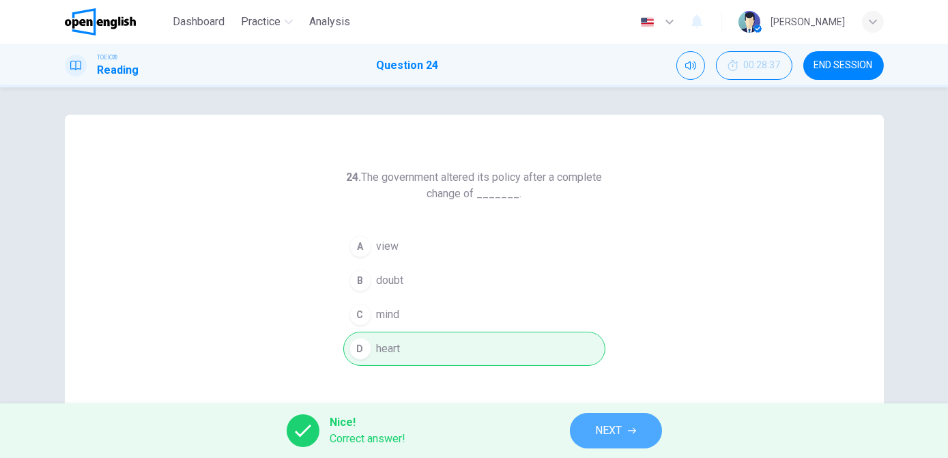
click at [605, 431] on span "NEXT" at bounding box center [609, 430] width 27 height 19
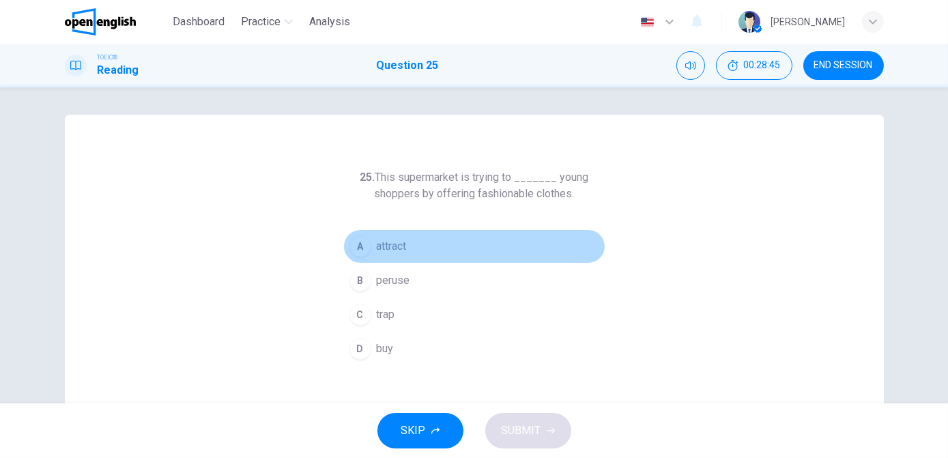
click at [386, 249] on span "attract" at bounding box center [392, 246] width 30 height 16
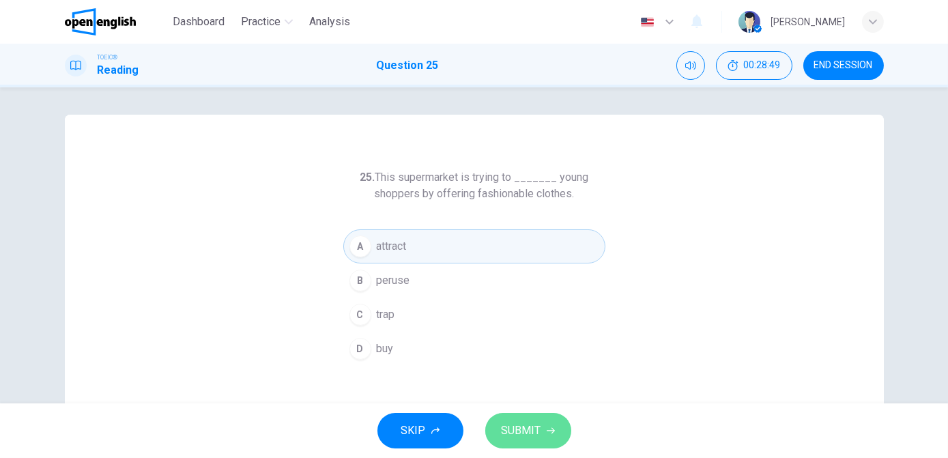
click at [525, 436] on span "SUBMIT" at bounding box center [522, 430] width 40 height 19
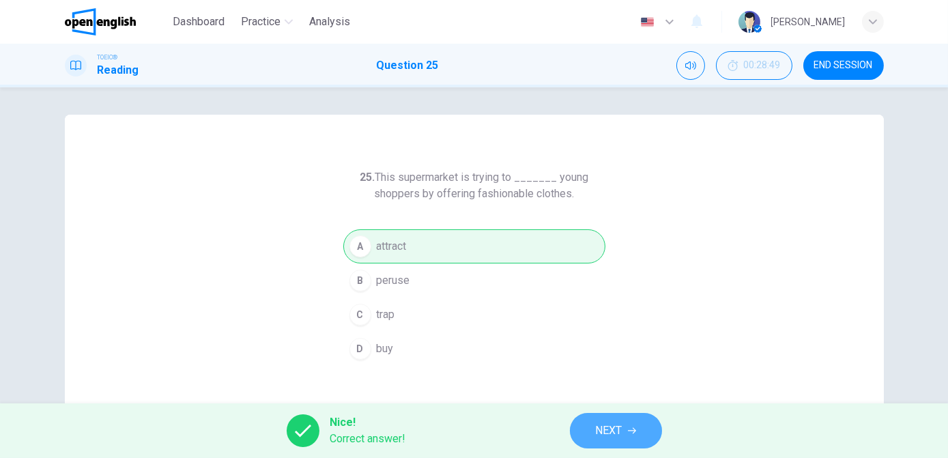
click at [623, 435] on span "NEXT" at bounding box center [609, 430] width 27 height 19
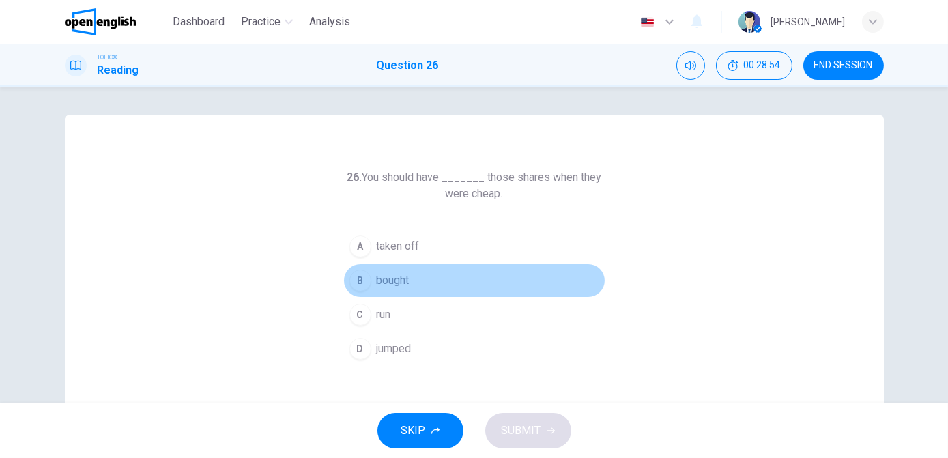
click at [410, 283] on button "B bought" at bounding box center [474, 281] width 262 height 34
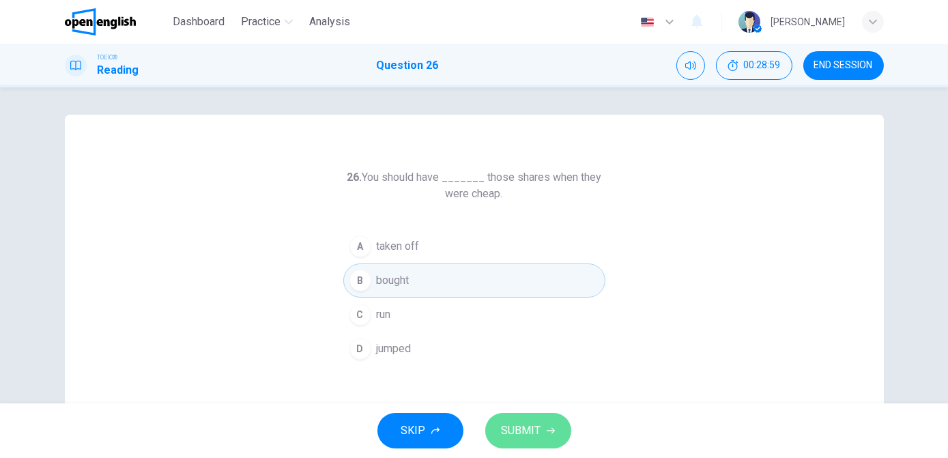
click at [509, 429] on span "SUBMIT" at bounding box center [522, 430] width 40 height 19
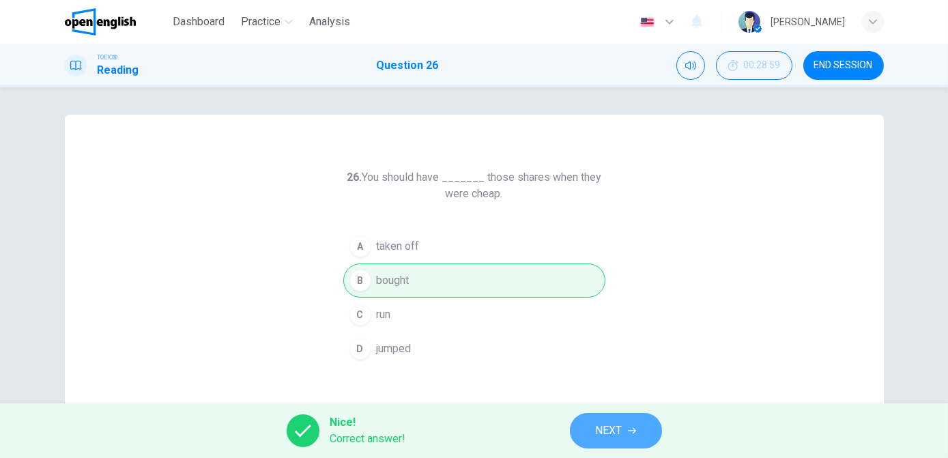
click at [599, 430] on span "NEXT" at bounding box center [609, 430] width 27 height 19
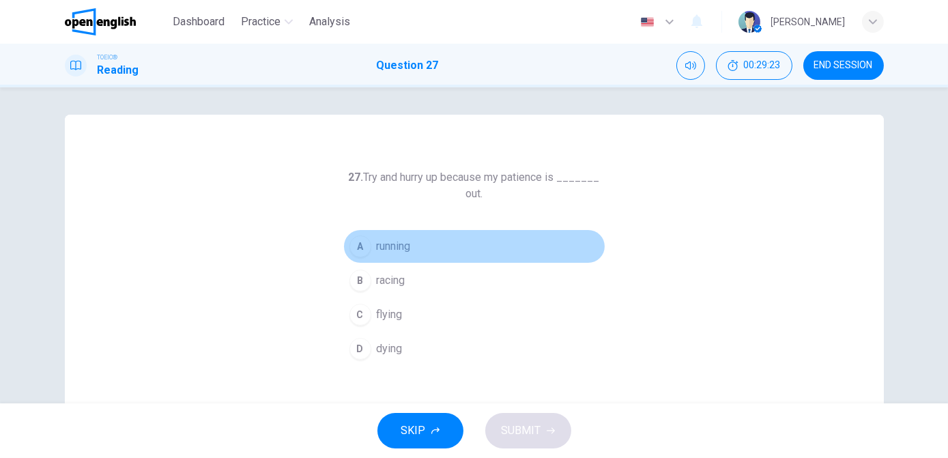
click at [412, 241] on button "A running" at bounding box center [474, 246] width 262 height 34
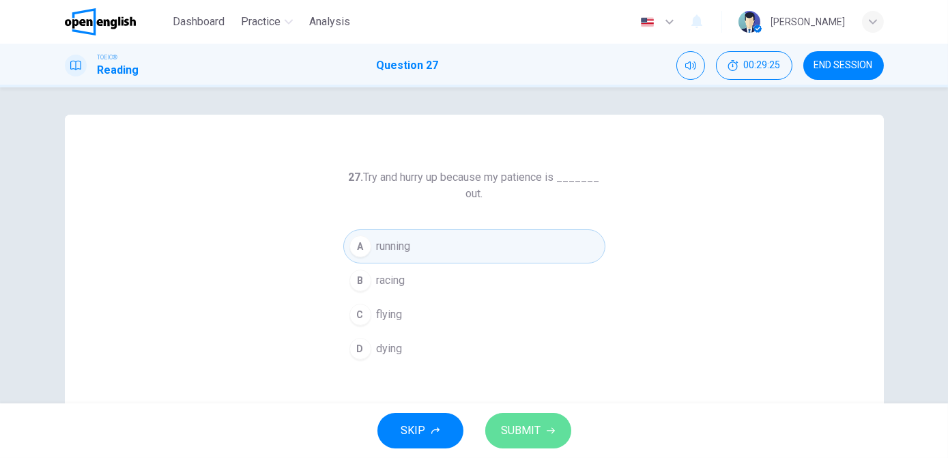
click at [526, 425] on span "SUBMIT" at bounding box center [522, 430] width 40 height 19
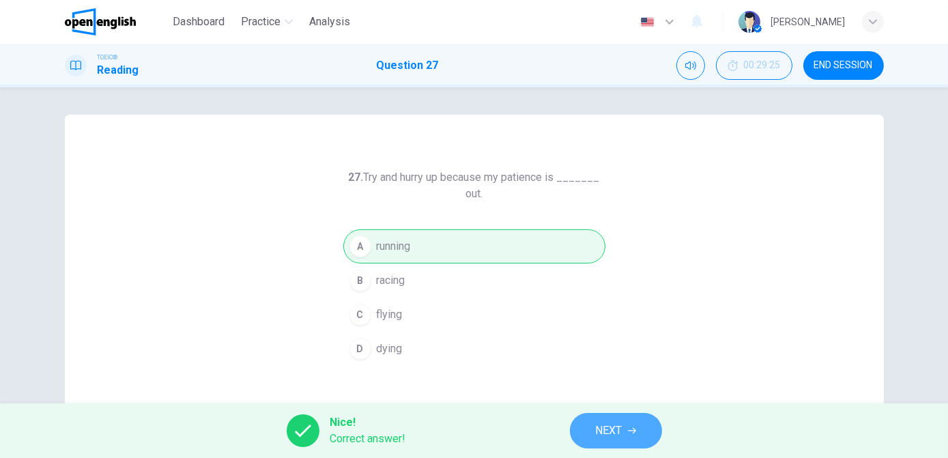
click at [617, 433] on span "NEXT" at bounding box center [609, 430] width 27 height 19
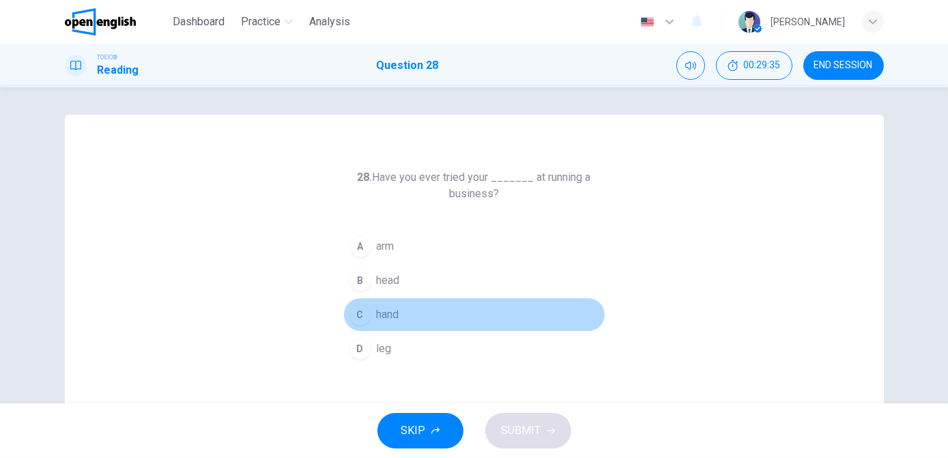
click at [371, 313] on button "C hand" at bounding box center [474, 315] width 262 height 34
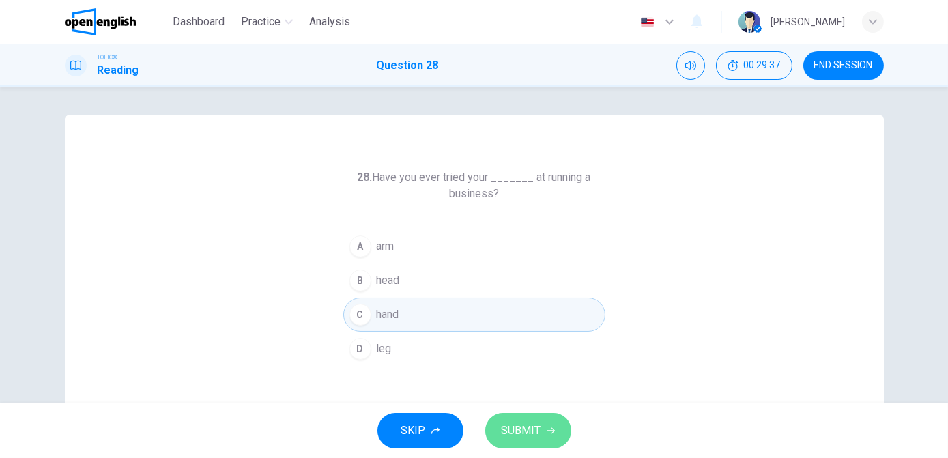
click at [528, 428] on span "SUBMIT" at bounding box center [522, 430] width 40 height 19
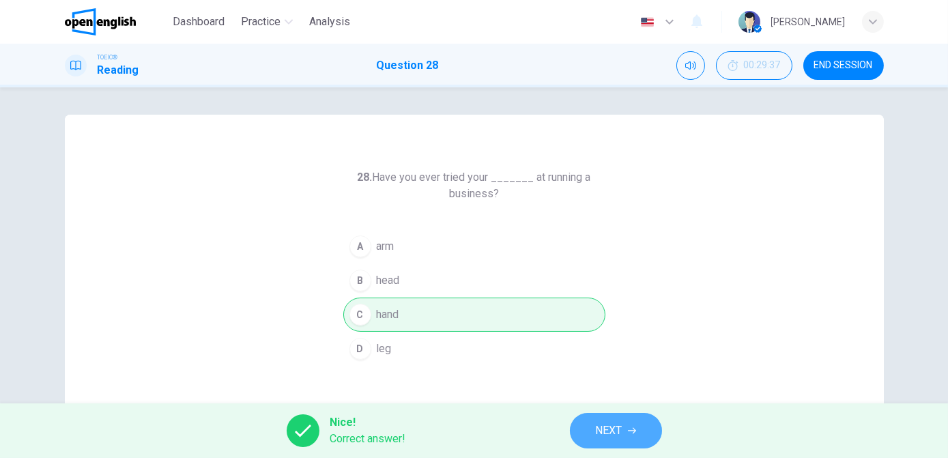
click at [587, 434] on button "NEXT" at bounding box center [616, 430] width 92 height 35
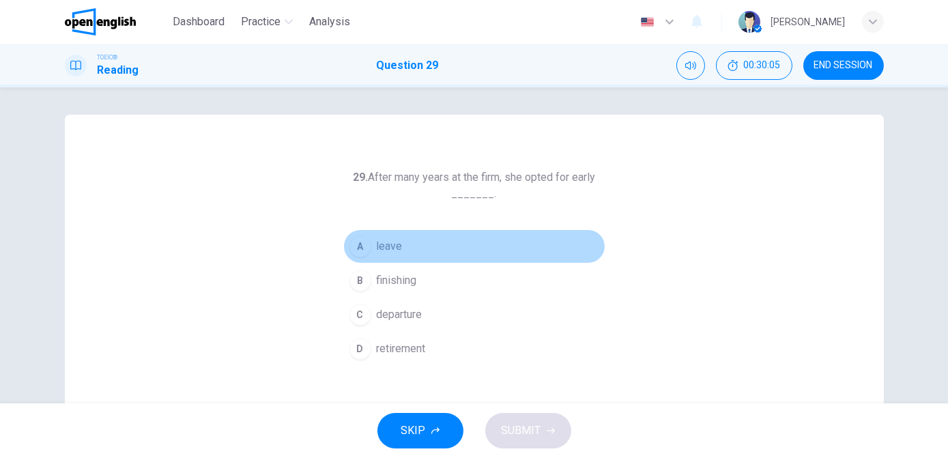
click at [380, 248] on span "leave" at bounding box center [390, 246] width 26 height 16
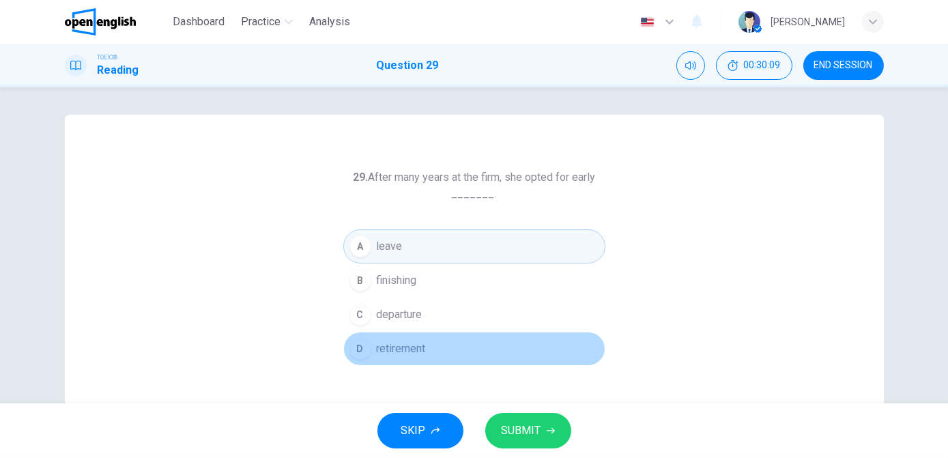
click at [426, 348] on button "D retirement" at bounding box center [474, 349] width 262 height 34
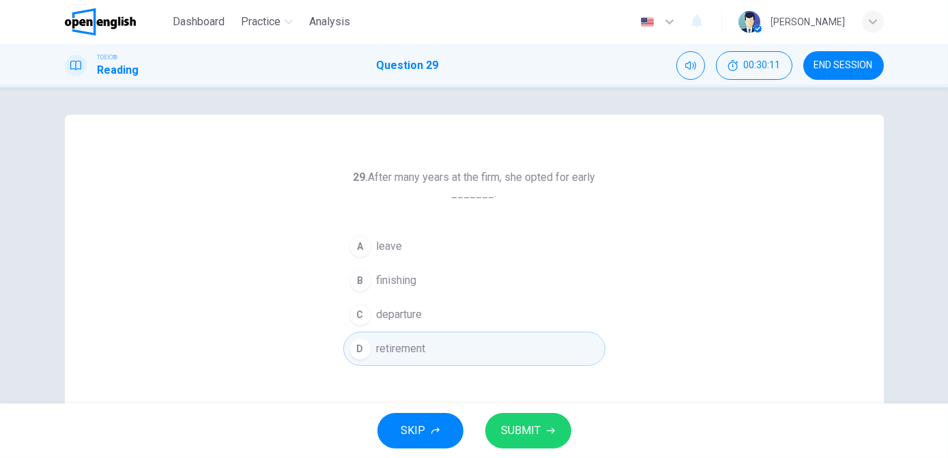
click at [524, 432] on span "SUBMIT" at bounding box center [522, 430] width 40 height 19
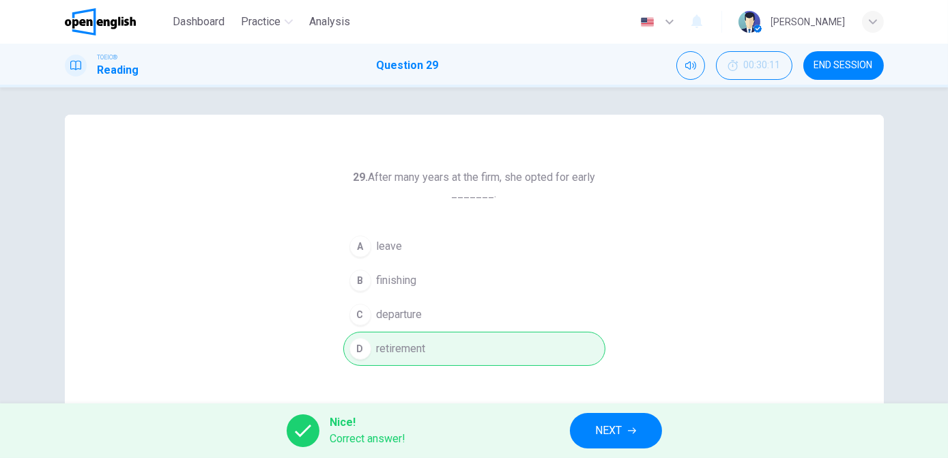
click at [613, 430] on span "NEXT" at bounding box center [609, 430] width 27 height 19
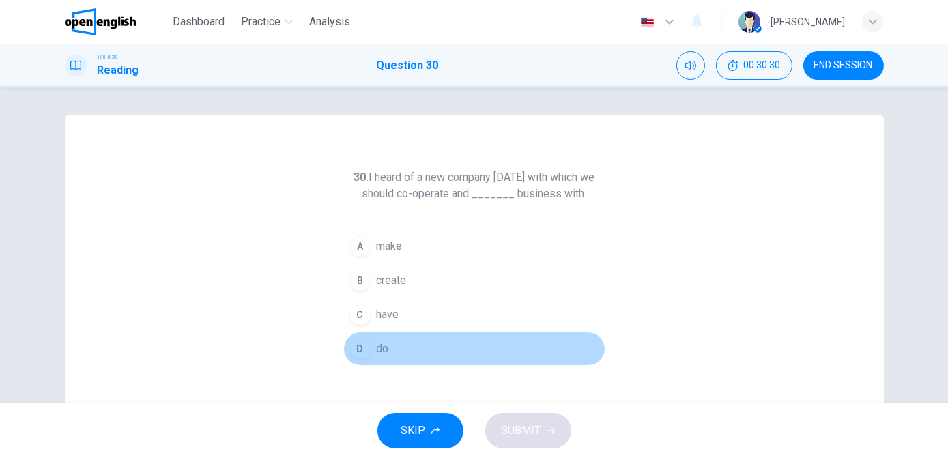
click at [356, 348] on div "D" at bounding box center [361, 349] width 22 height 22
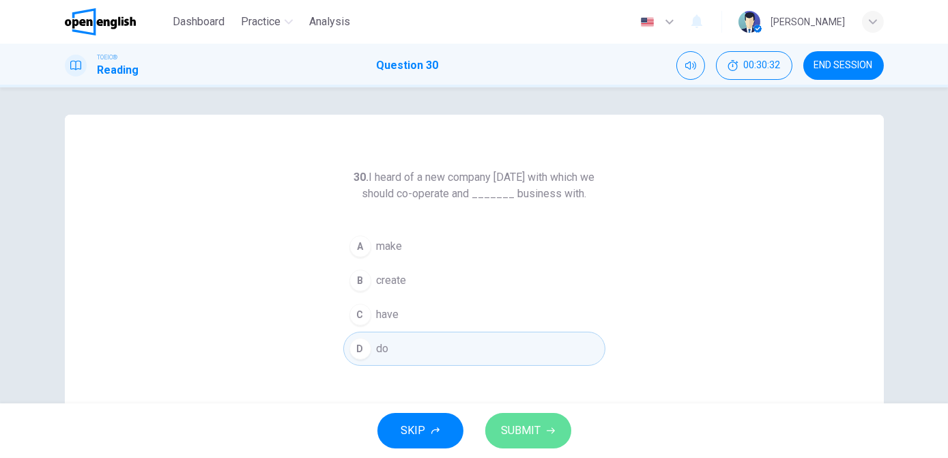
click at [531, 432] on span "SUBMIT" at bounding box center [522, 430] width 40 height 19
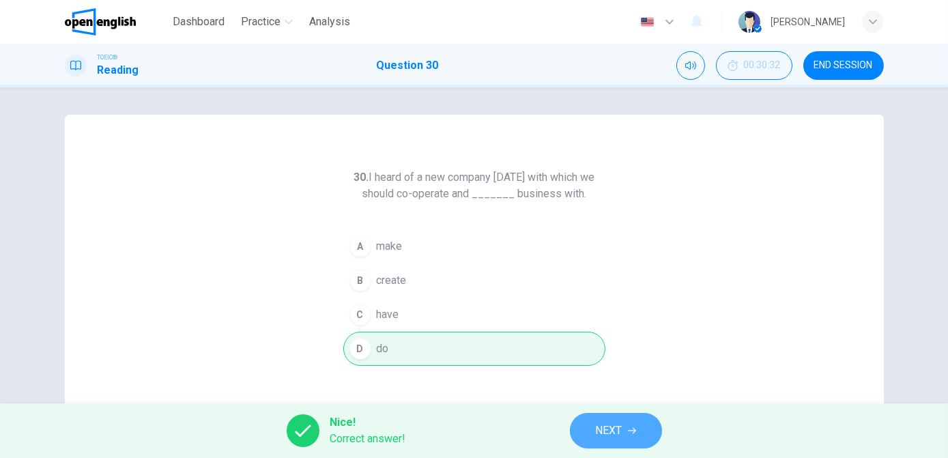
click at [603, 433] on span "NEXT" at bounding box center [609, 430] width 27 height 19
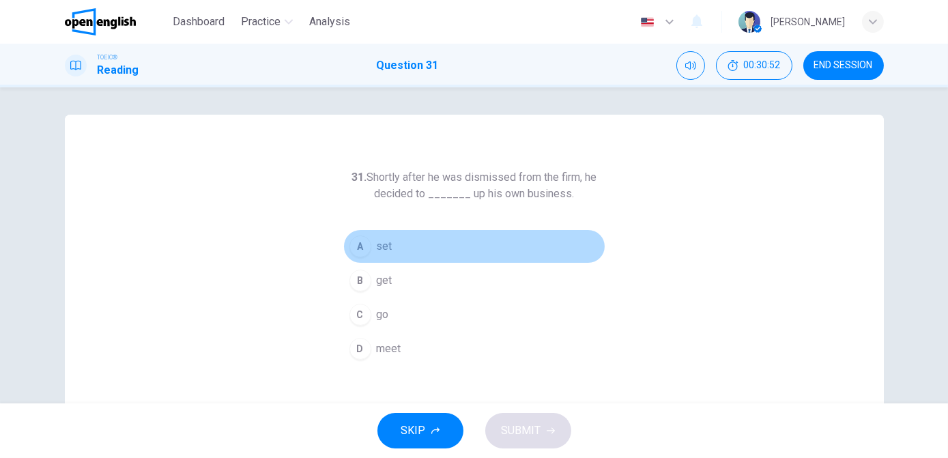
click at [382, 243] on span "set" at bounding box center [385, 246] width 16 height 16
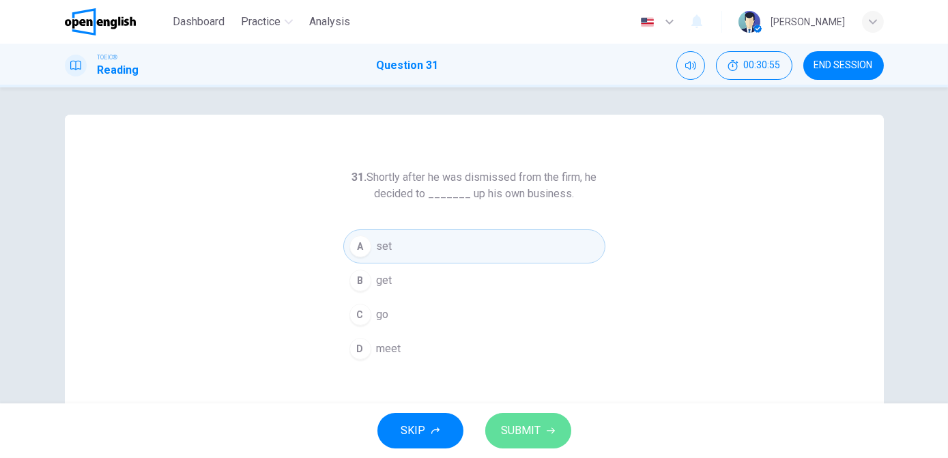
click at [517, 429] on span "SUBMIT" at bounding box center [522, 430] width 40 height 19
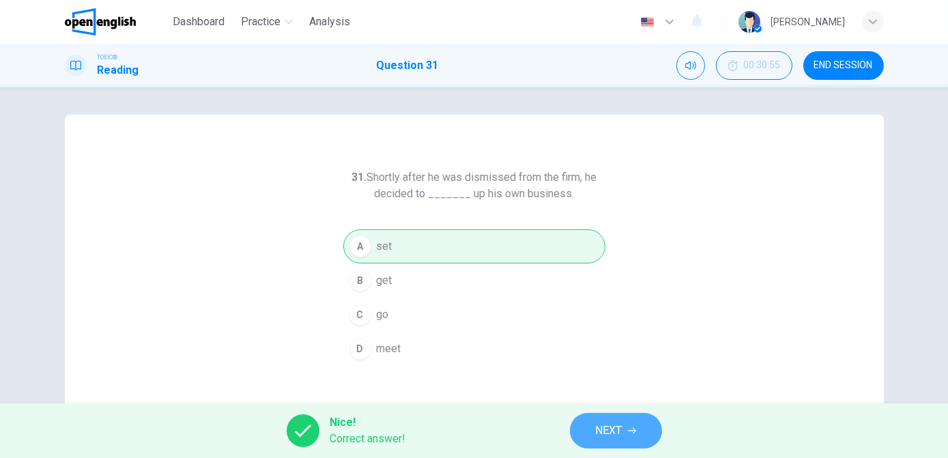
click at [612, 436] on span "NEXT" at bounding box center [609, 430] width 27 height 19
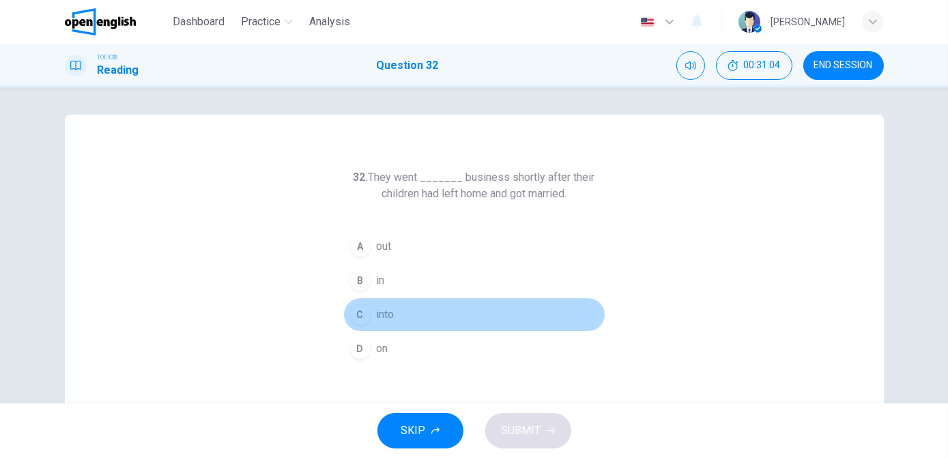
click at [383, 315] on span "into" at bounding box center [386, 315] width 18 height 16
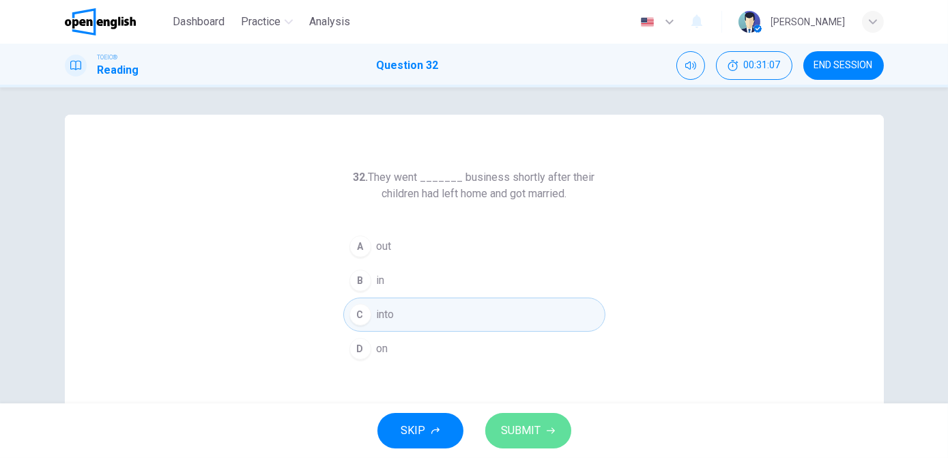
click at [526, 427] on span "SUBMIT" at bounding box center [522, 430] width 40 height 19
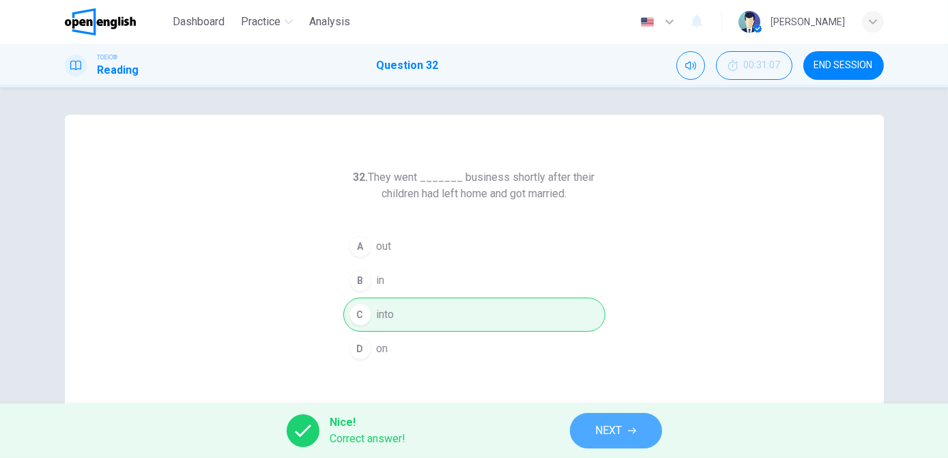
click at [616, 434] on span "NEXT" at bounding box center [609, 430] width 27 height 19
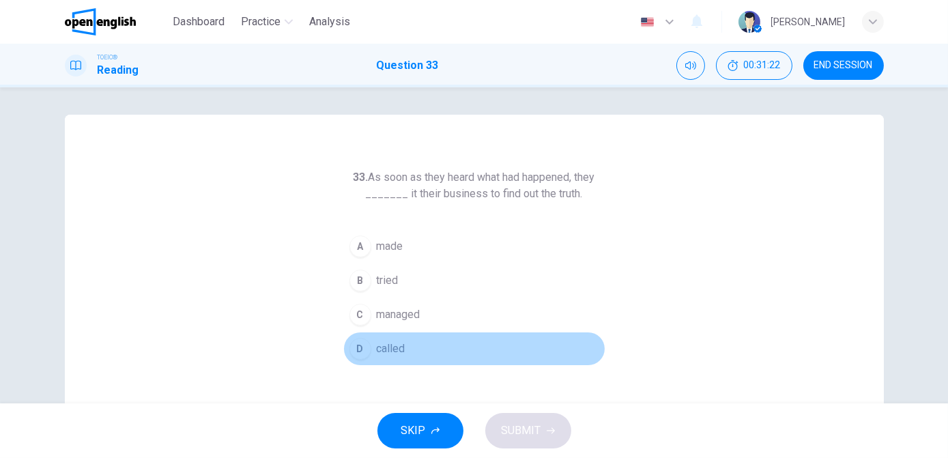
click at [365, 353] on div "D" at bounding box center [361, 349] width 22 height 22
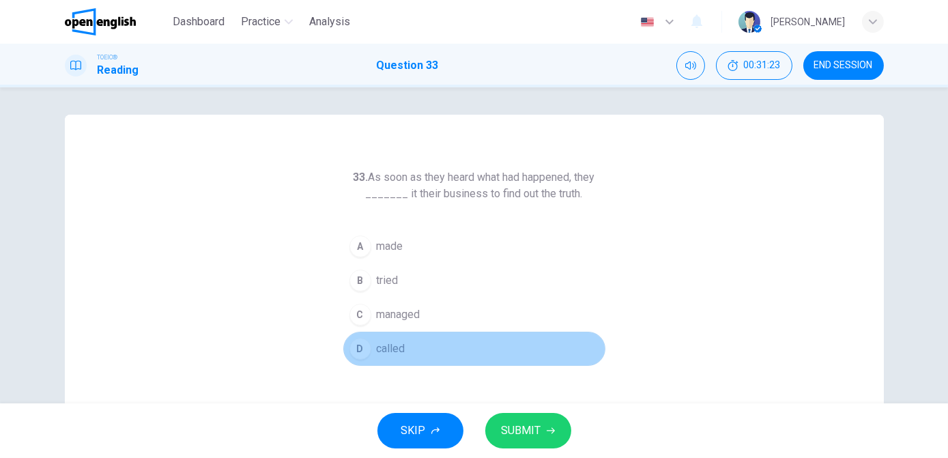
click at [365, 353] on div "D" at bounding box center [361, 349] width 22 height 22
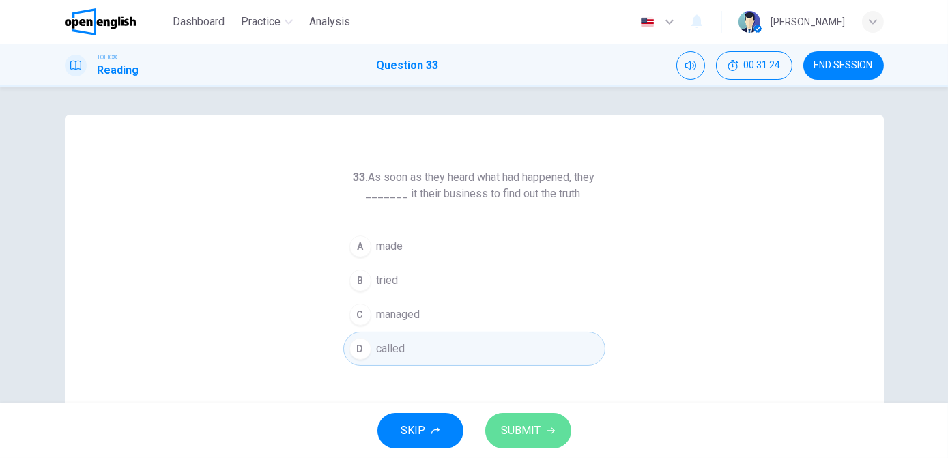
click at [524, 436] on span "SUBMIT" at bounding box center [522, 430] width 40 height 19
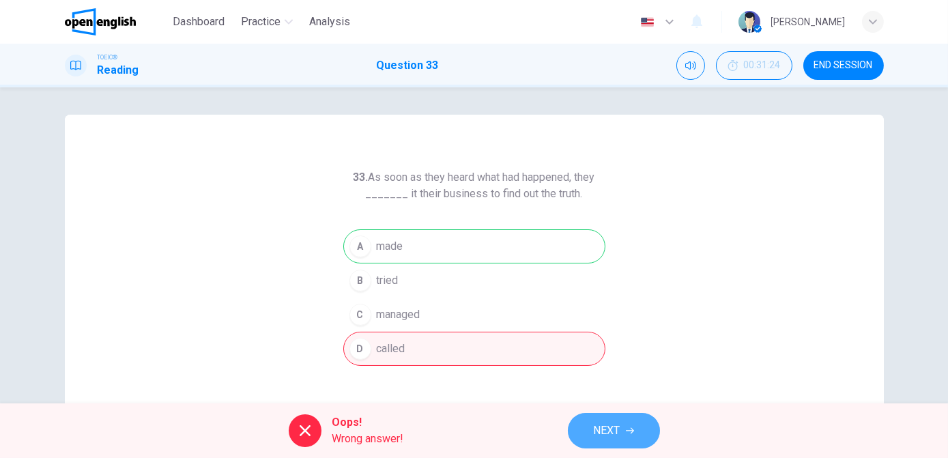
click at [610, 429] on span "NEXT" at bounding box center [607, 430] width 27 height 19
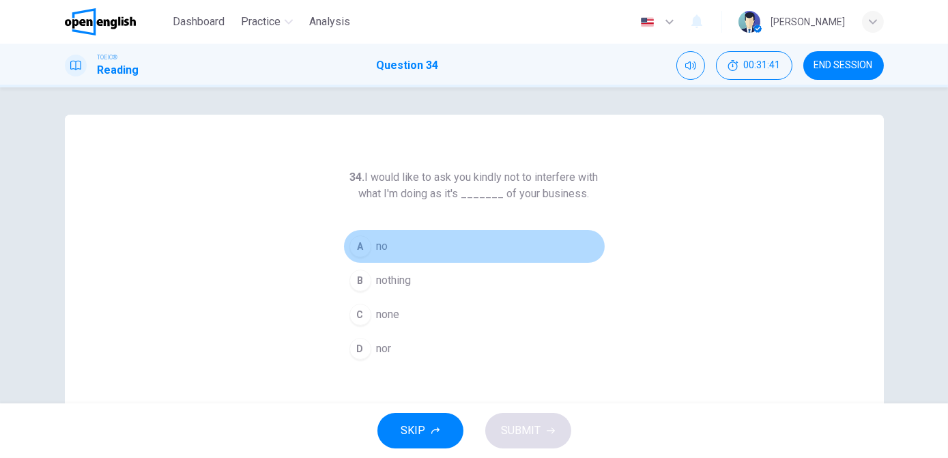
click at [377, 248] on span "no" at bounding box center [383, 246] width 12 height 16
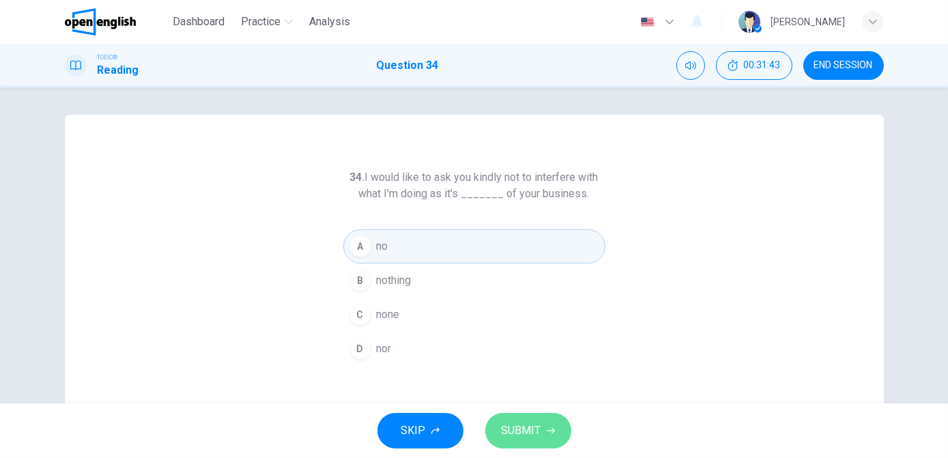
click at [528, 438] on span "SUBMIT" at bounding box center [522, 430] width 40 height 19
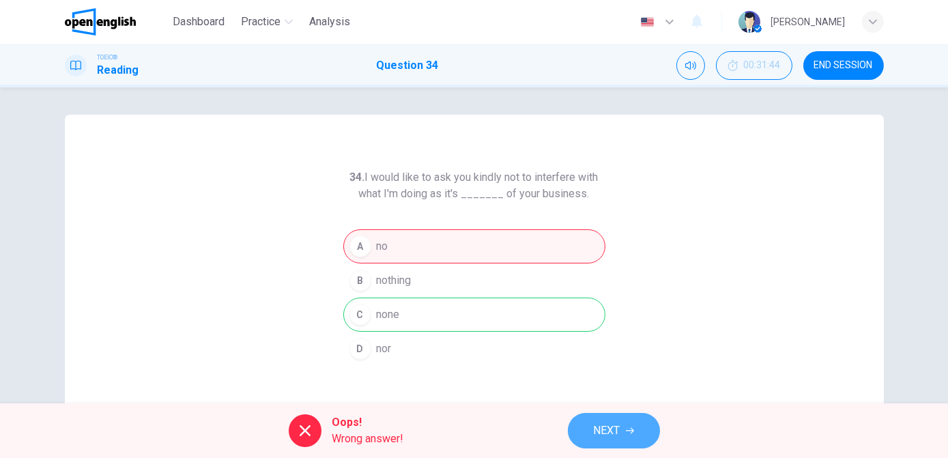
click at [584, 432] on button "NEXT" at bounding box center [614, 430] width 92 height 35
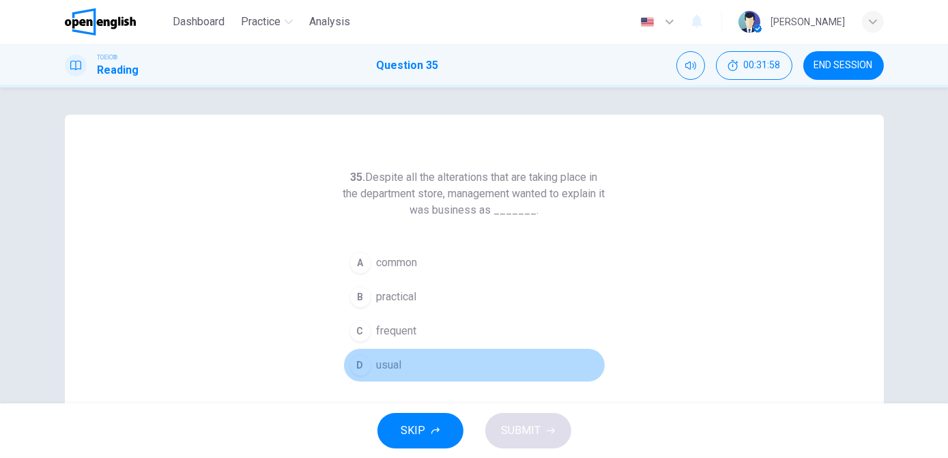
click at [362, 361] on div "D" at bounding box center [361, 365] width 22 height 22
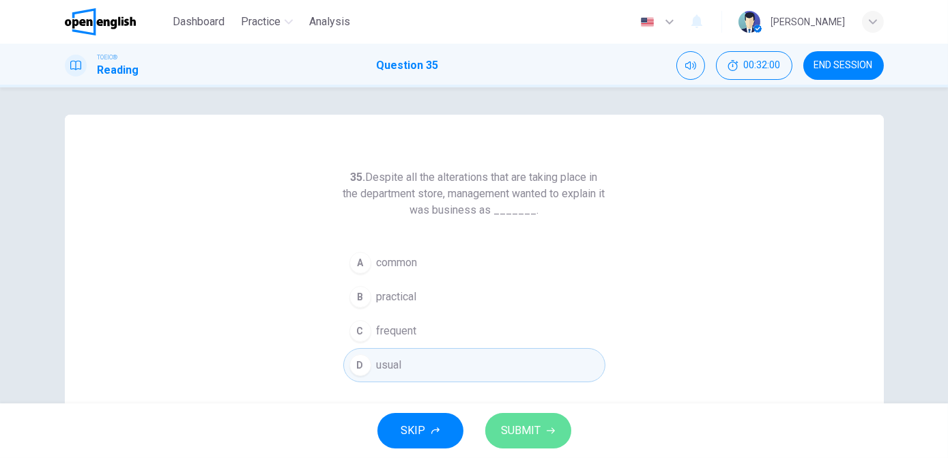
click at [515, 429] on span "SUBMIT" at bounding box center [522, 430] width 40 height 19
